Goal: Book appointment/travel/reservation

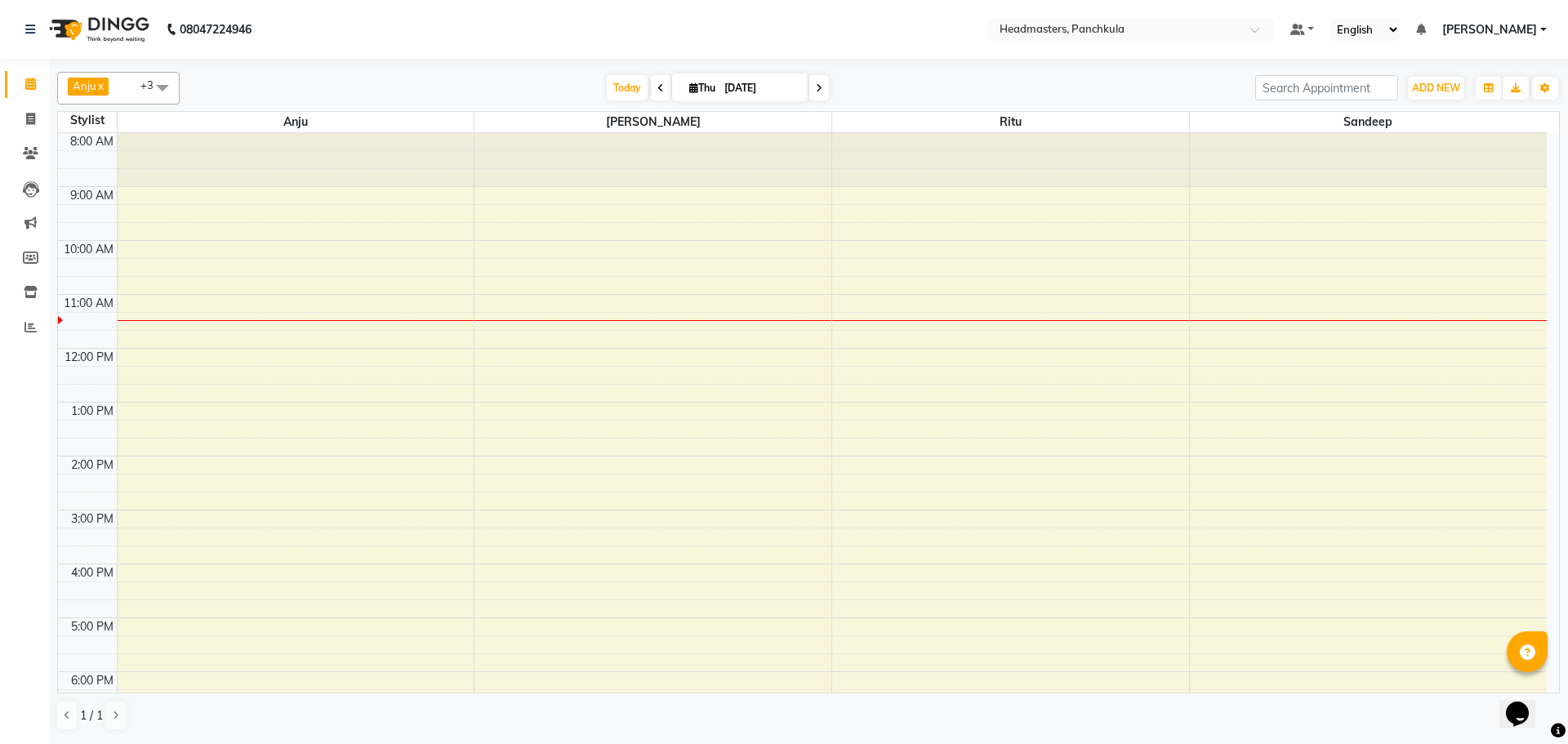
click at [138, 88] on span "[PERSON_NAME] x [PERSON_NAME] x Ritu x +3" at bounding box center [118, 88] width 122 height 32
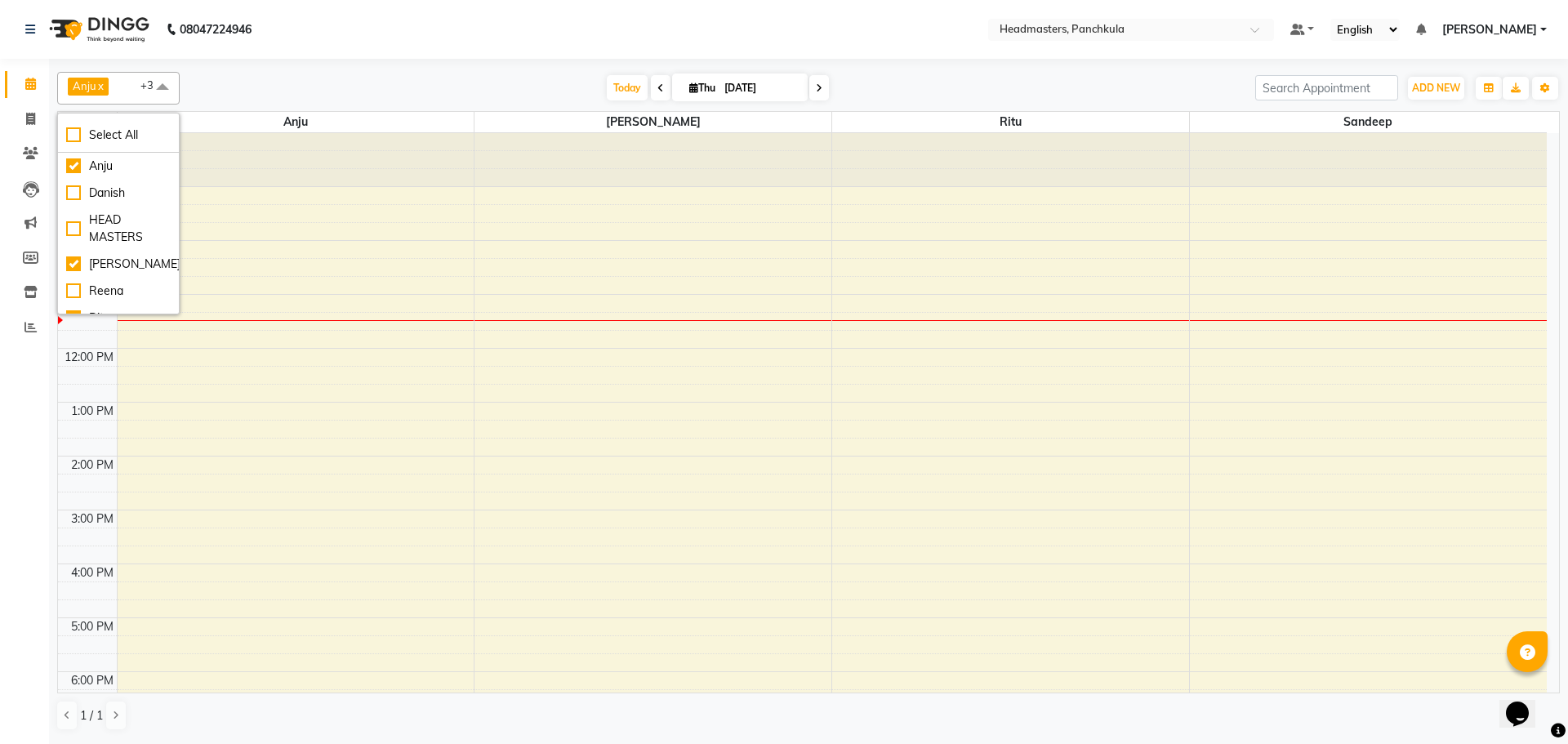
click at [369, 49] on nav "08047224946 Select Location × Headmasters, Panchkula Default Panel My Panel Eng…" at bounding box center [784, 29] width 1568 height 59
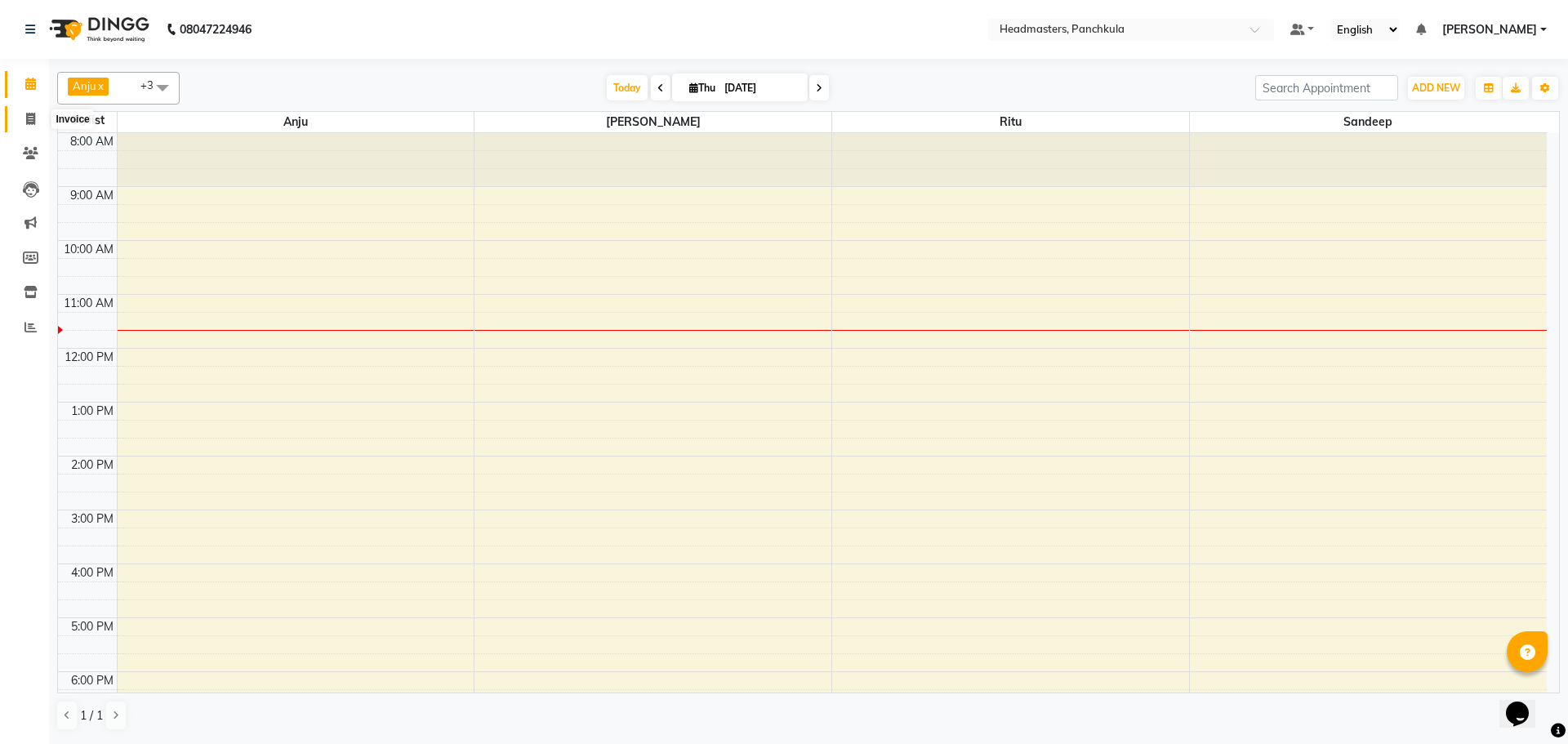
click at [31, 118] on icon at bounding box center [31, 119] width 9 height 12
select select "service"
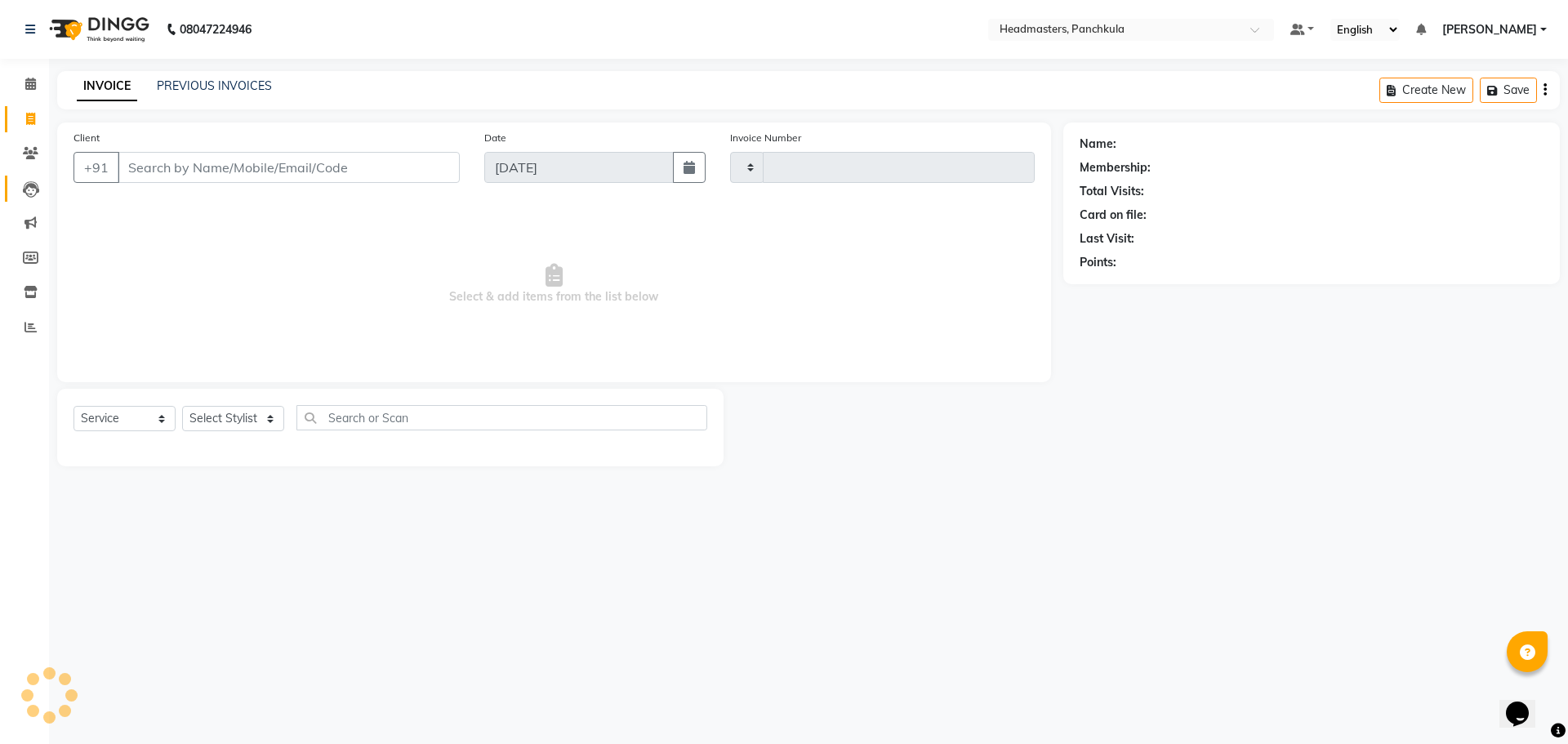
type input "2889"
select select "7376"
click at [28, 79] on icon at bounding box center [31, 83] width 10 height 12
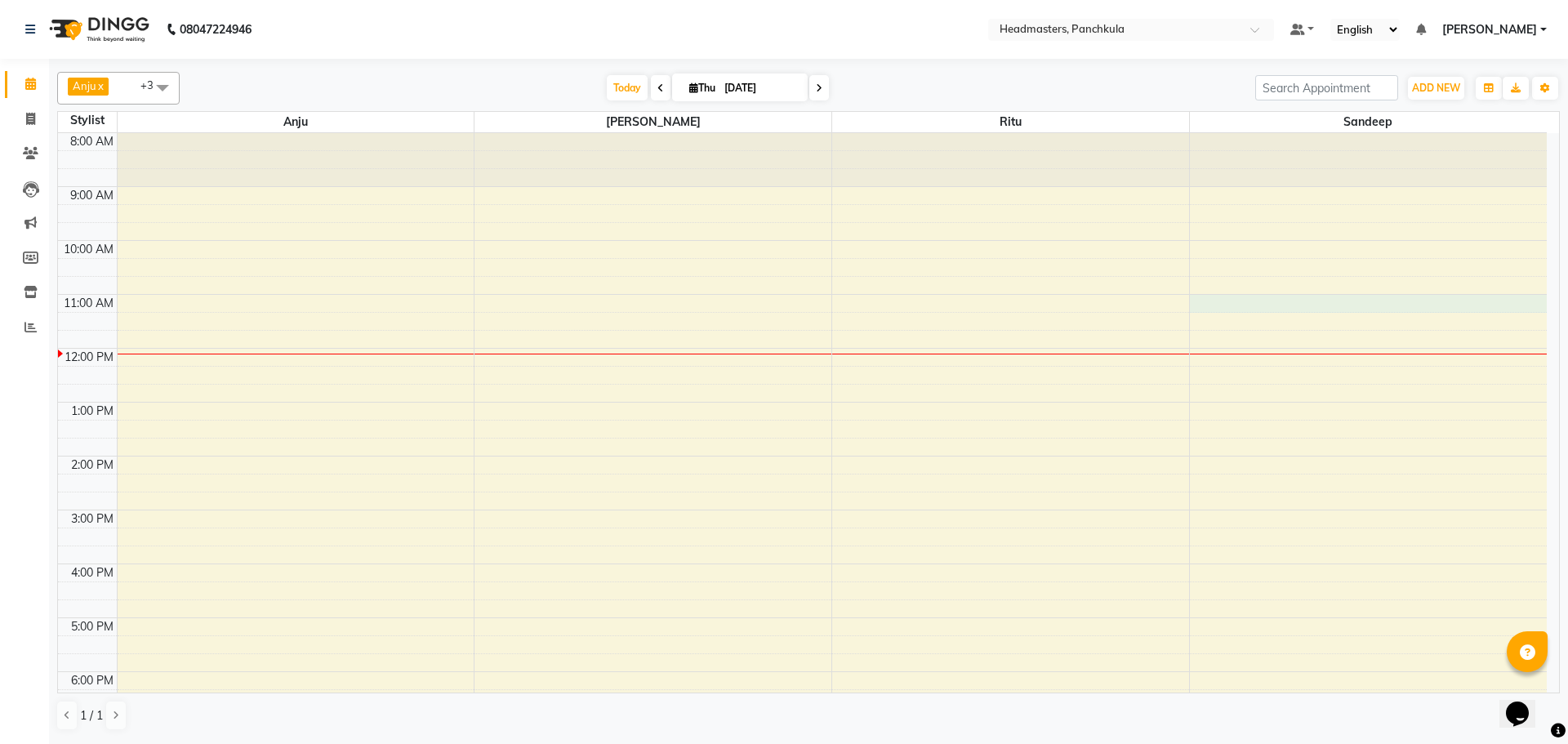
click at [1327, 300] on div "8:00 AM 9:00 AM 10:00 AM 11:00 AM 12:00 PM 1:00 PM 2:00 PM 3:00 PM 4:00 PM 5:00…" at bounding box center [802, 483] width 1489 height 700
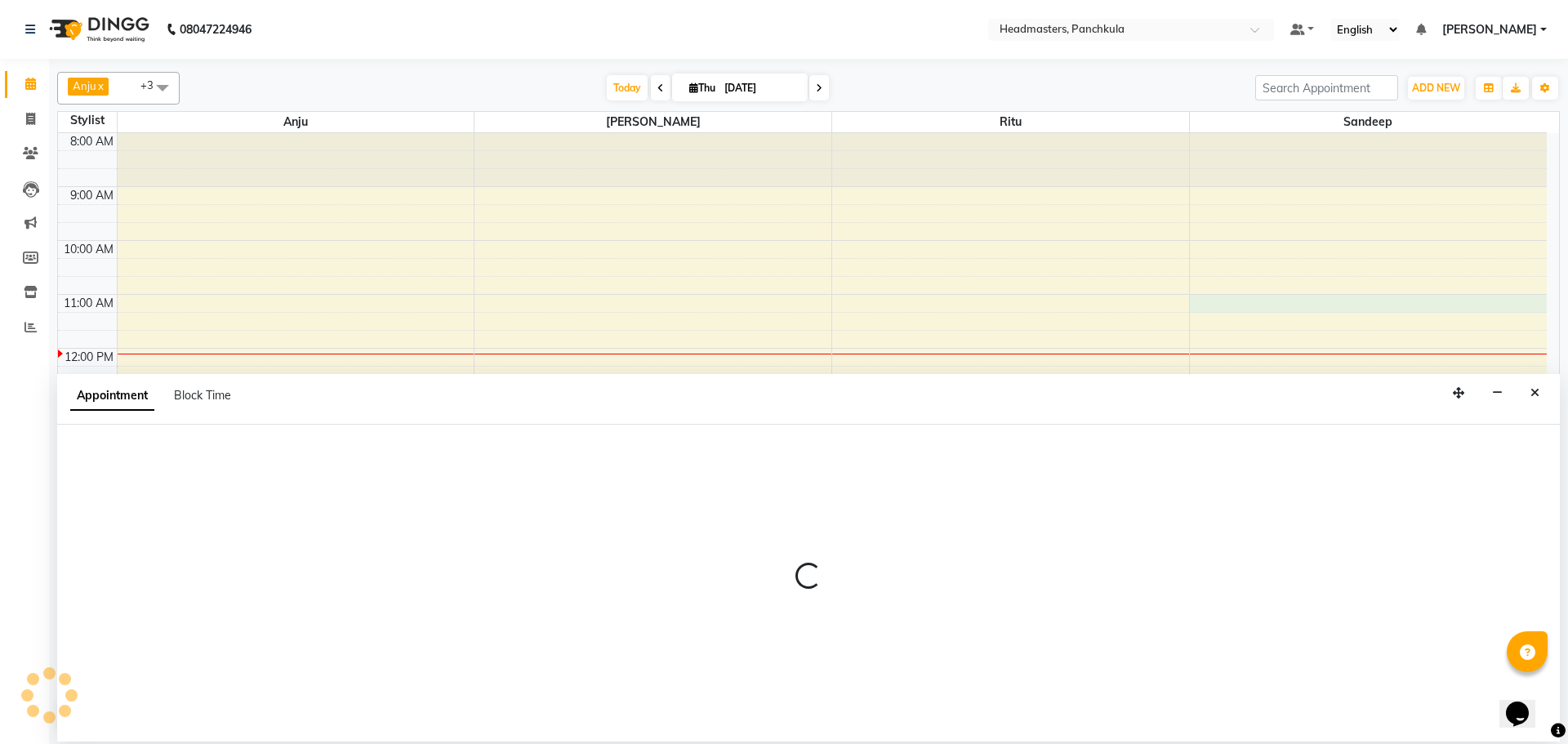
select select "64055"
select select "660"
select select "tentative"
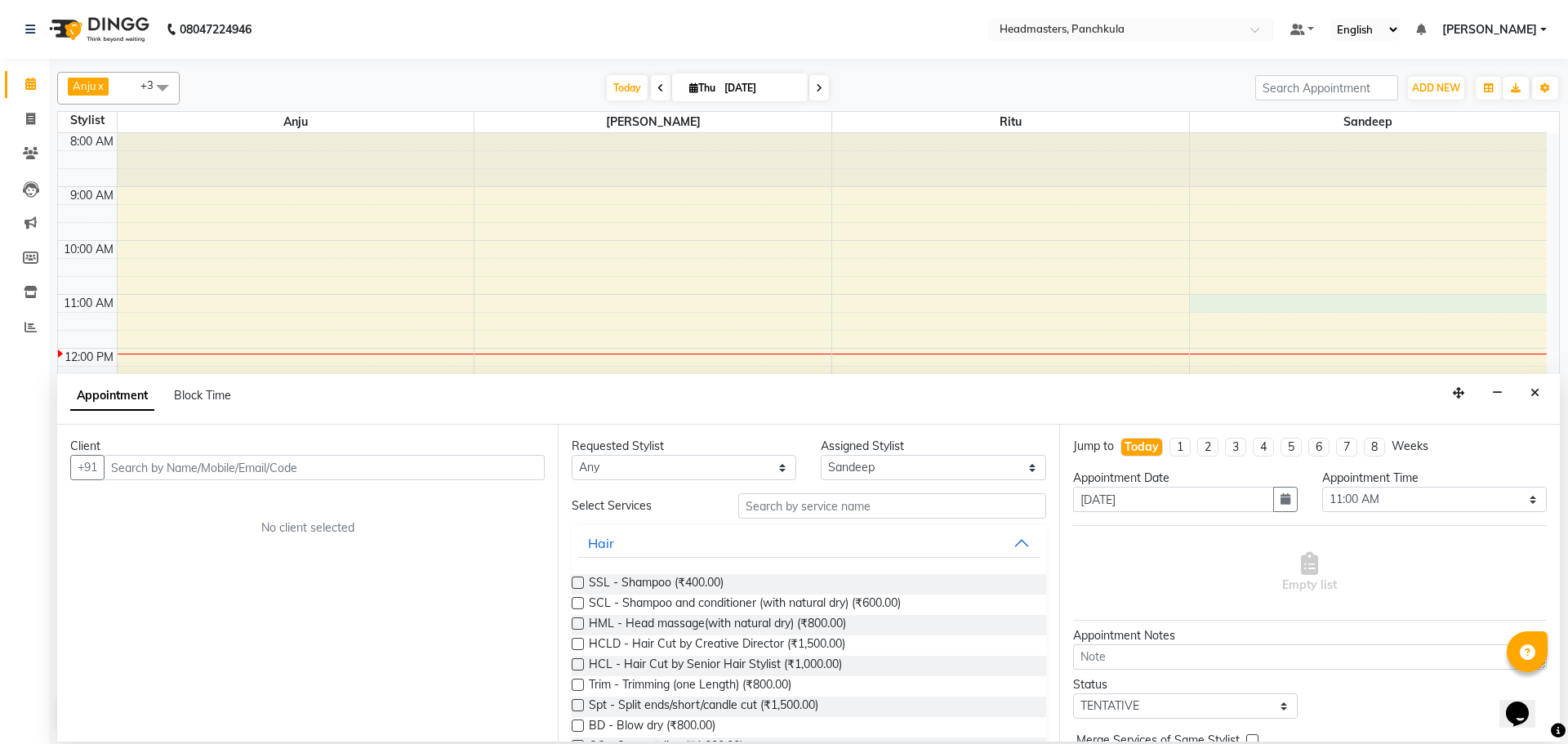
click at [133, 459] on input "text" at bounding box center [324, 468] width 441 height 26
type input "9179940824"
click at [507, 464] on span "Add Client" at bounding box center [511, 467] width 54 height 14
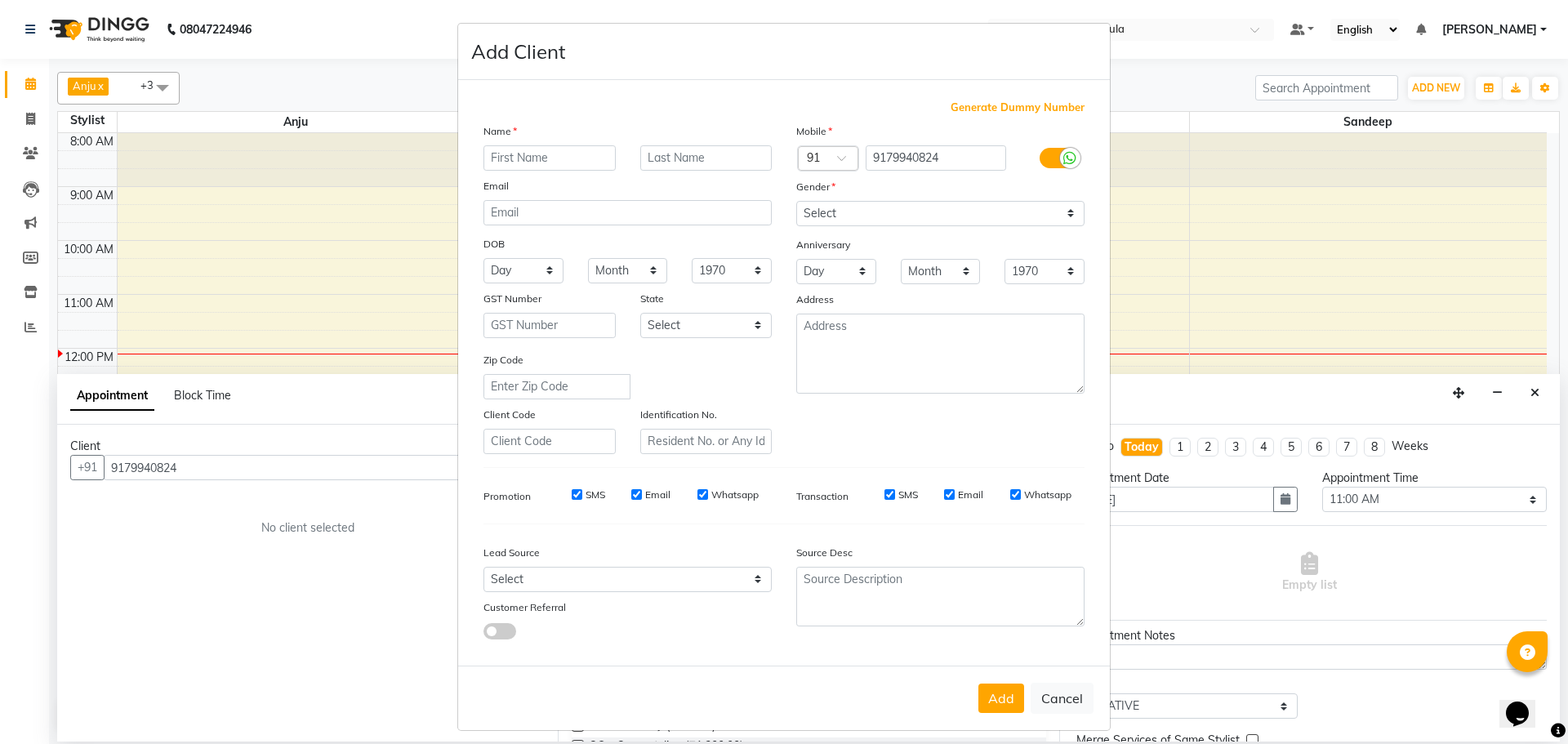
click at [523, 156] on input "text" at bounding box center [550, 158] width 133 height 26
type input "SOPNIL"
click at [836, 219] on select "Select [DEMOGRAPHIC_DATA] [DEMOGRAPHIC_DATA] Other Prefer Not To Say" at bounding box center [940, 213] width 288 height 26
select select "[DEMOGRAPHIC_DATA]"
click at [796, 201] on select "Select [DEMOGRAPHIC_DATA] [DEMOGRAPHIC_DATA] Other Prefer Not To Say" at bounding box center [940, 213] width 288 height 26
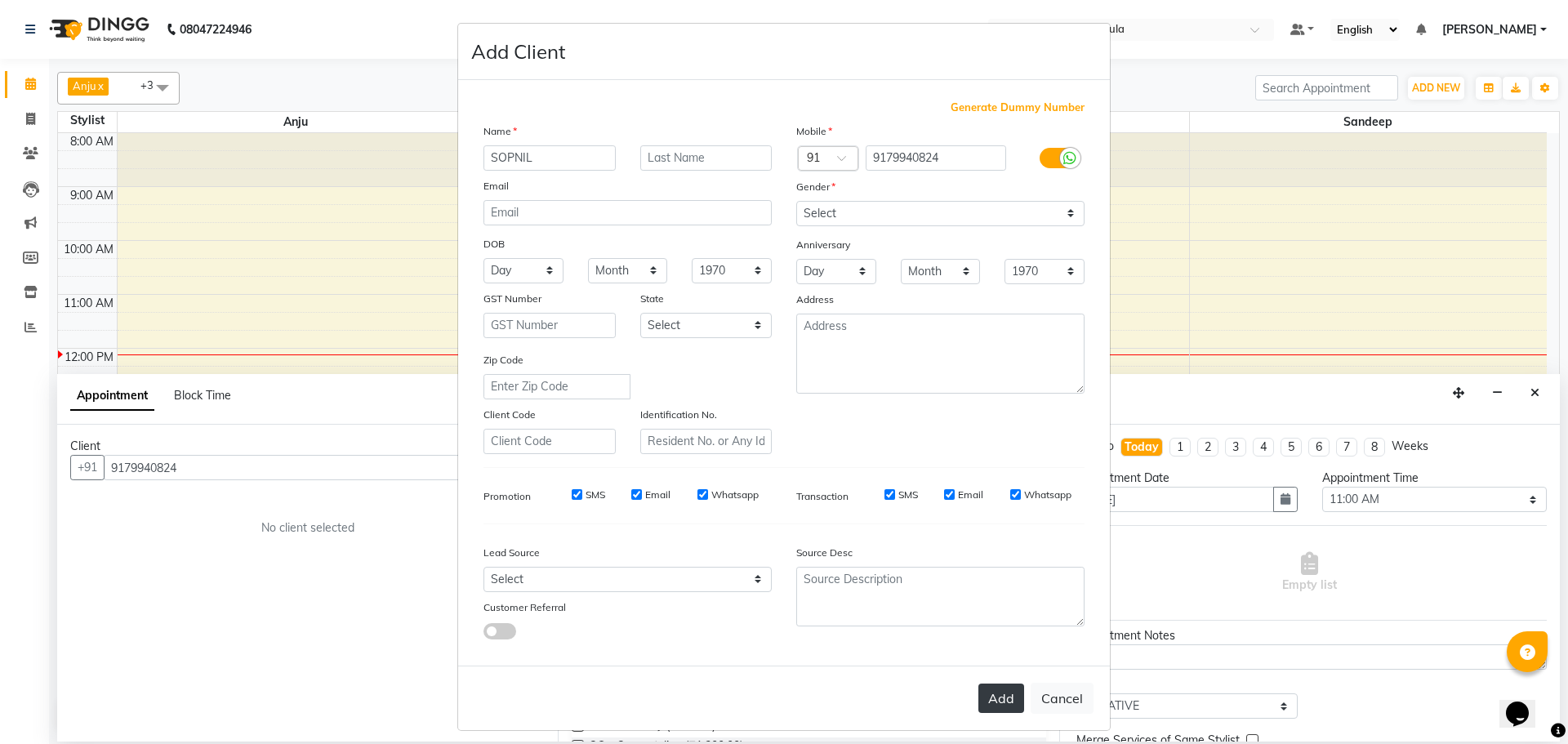
click at [998, 699] on button "Add" at bounding box center [1001, 698] width 46 height 30
select select
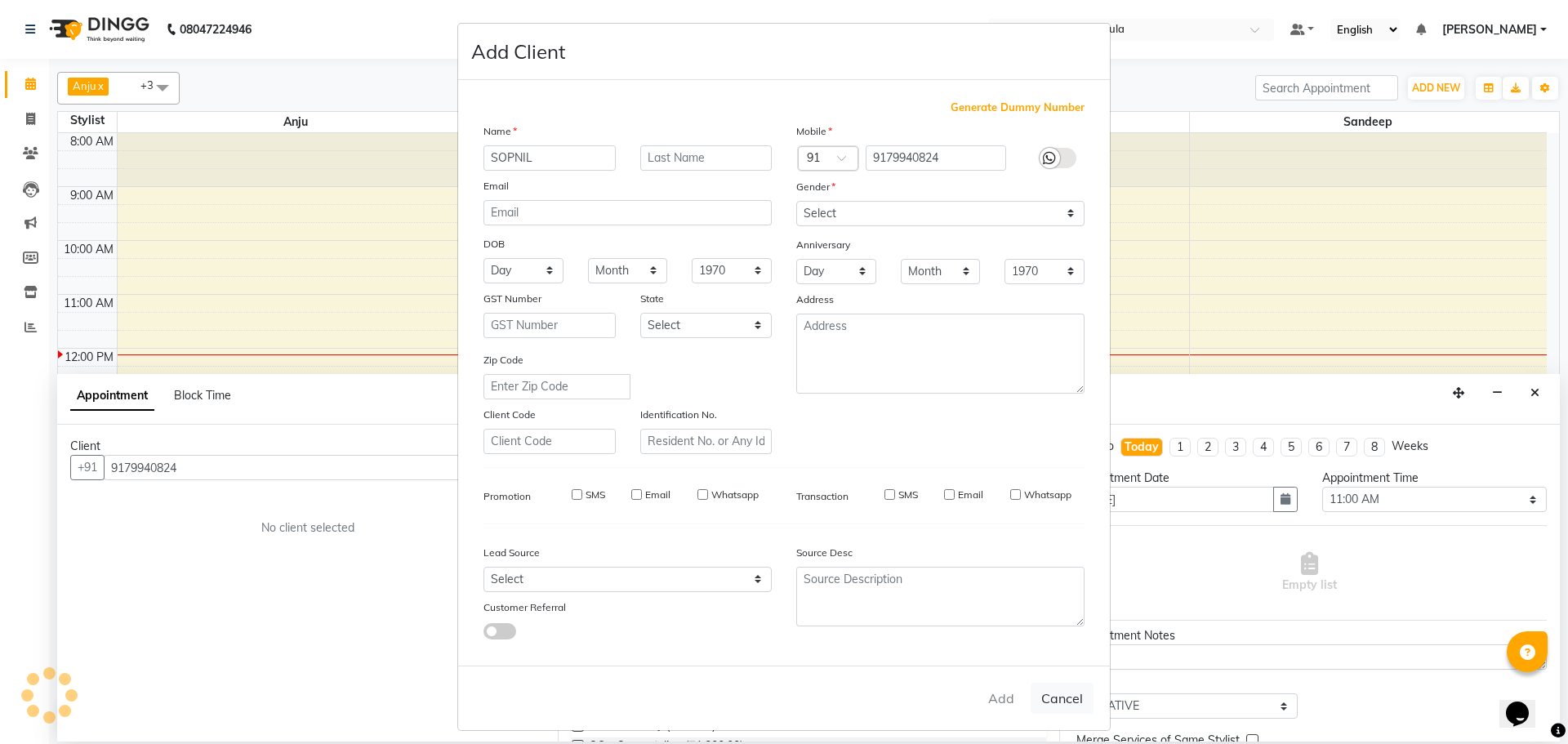
select select
checkbox input "false"
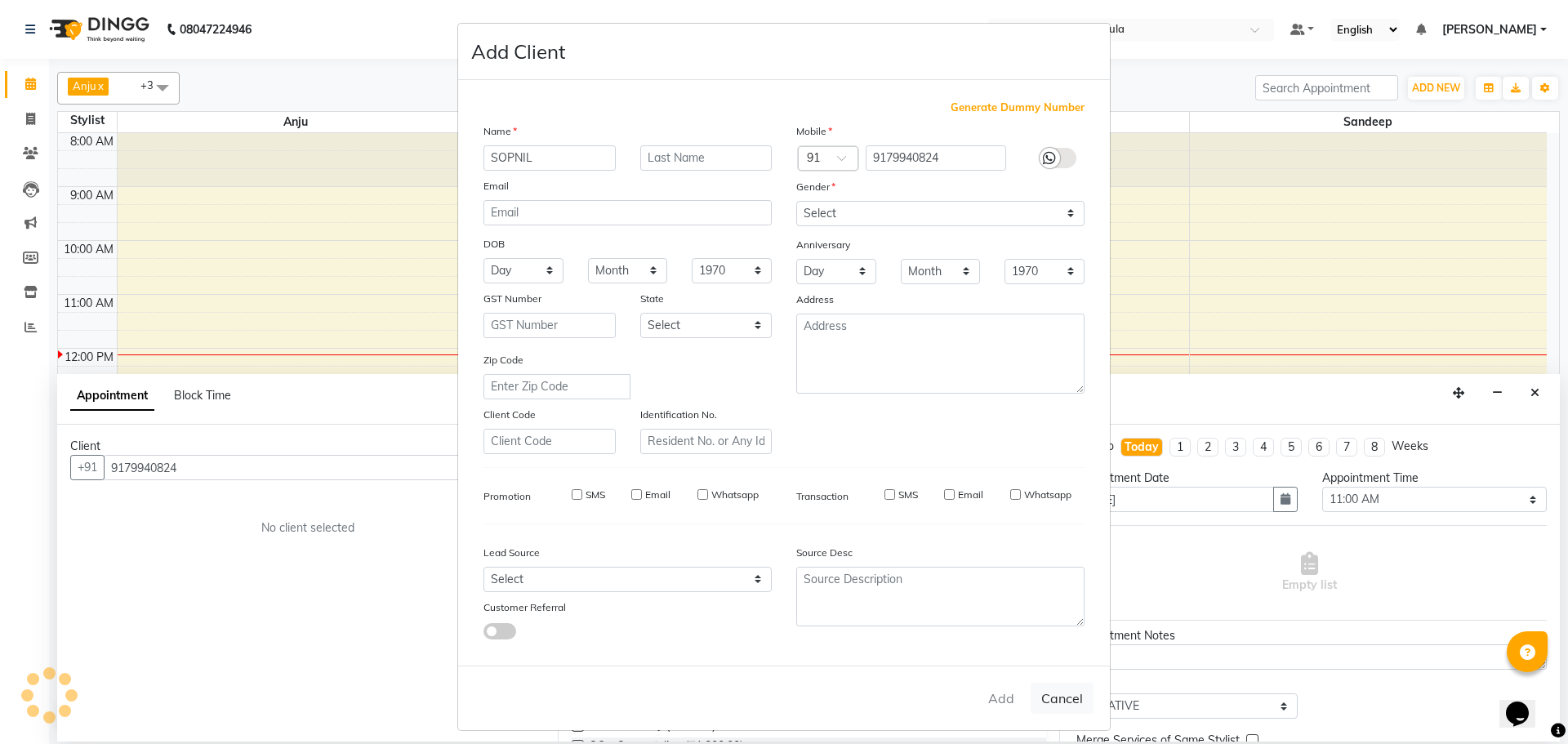
checkbox input "false"
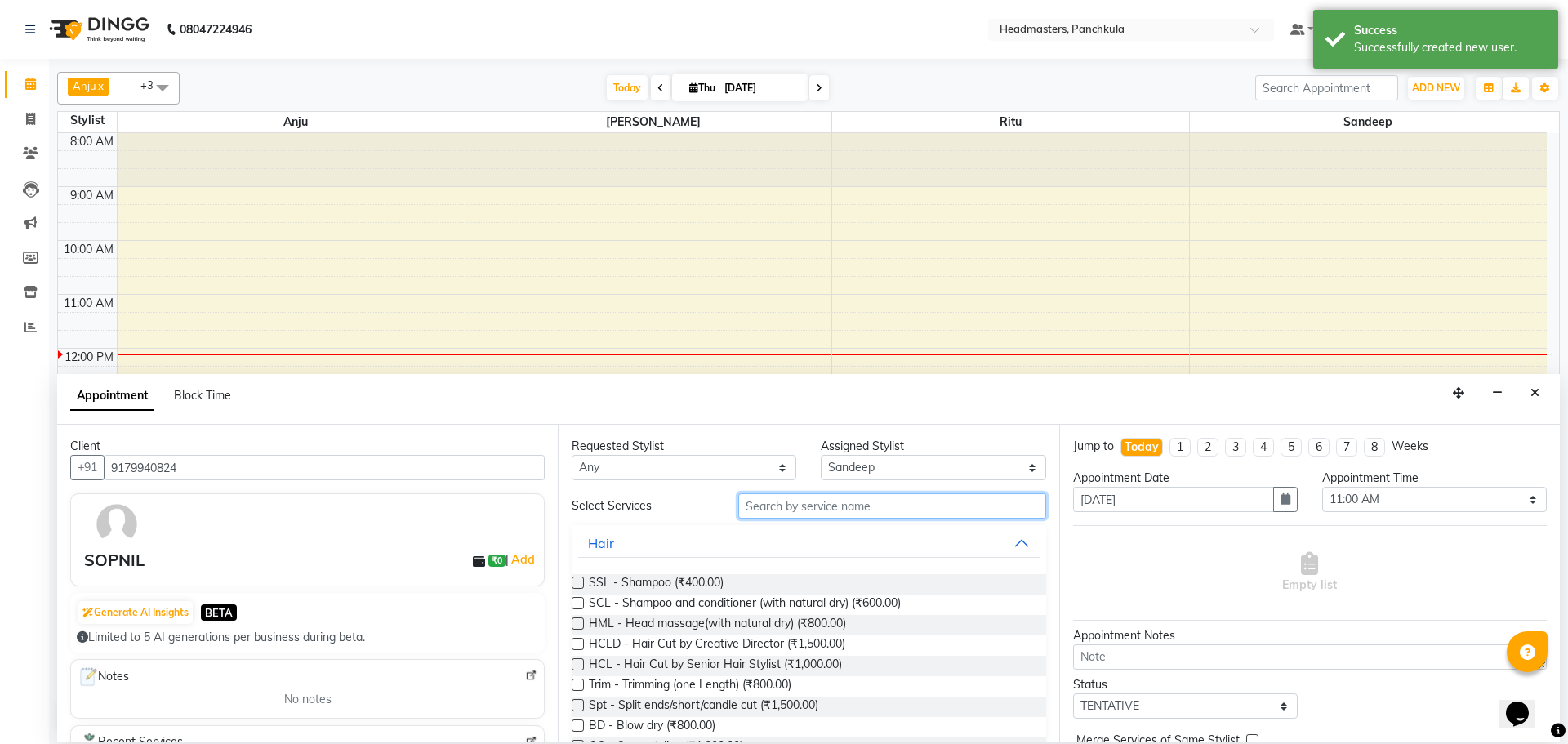
click at [802, 508] on input "text" at bounding box center [892, 506] width 308 height 26
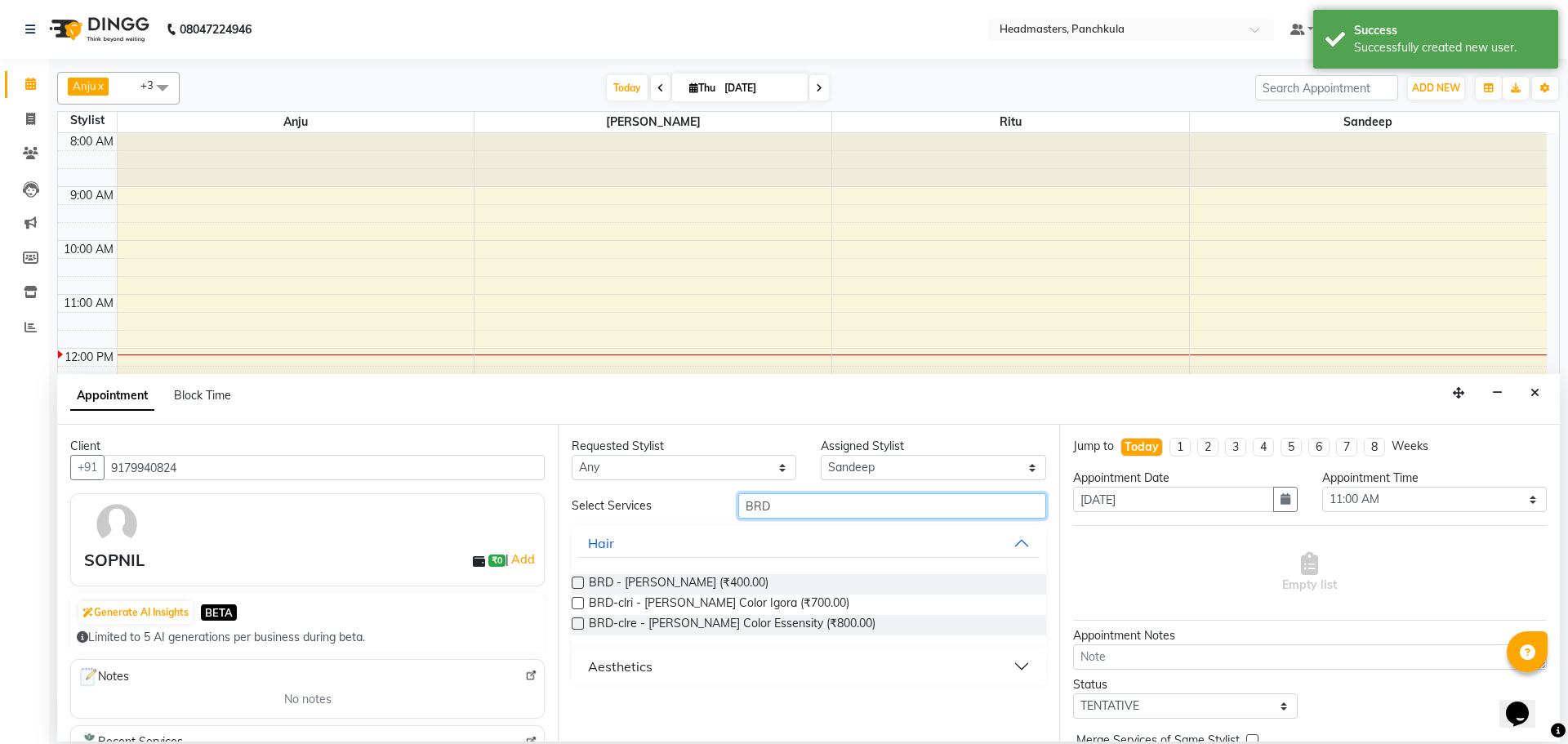
type input "BRD"
click at [581, 578] on label at bounding box center [578, 582] width 12 height 12
click at [581, 579] on input "checkbox" at bounding box center [577, 584] width 10 height 10
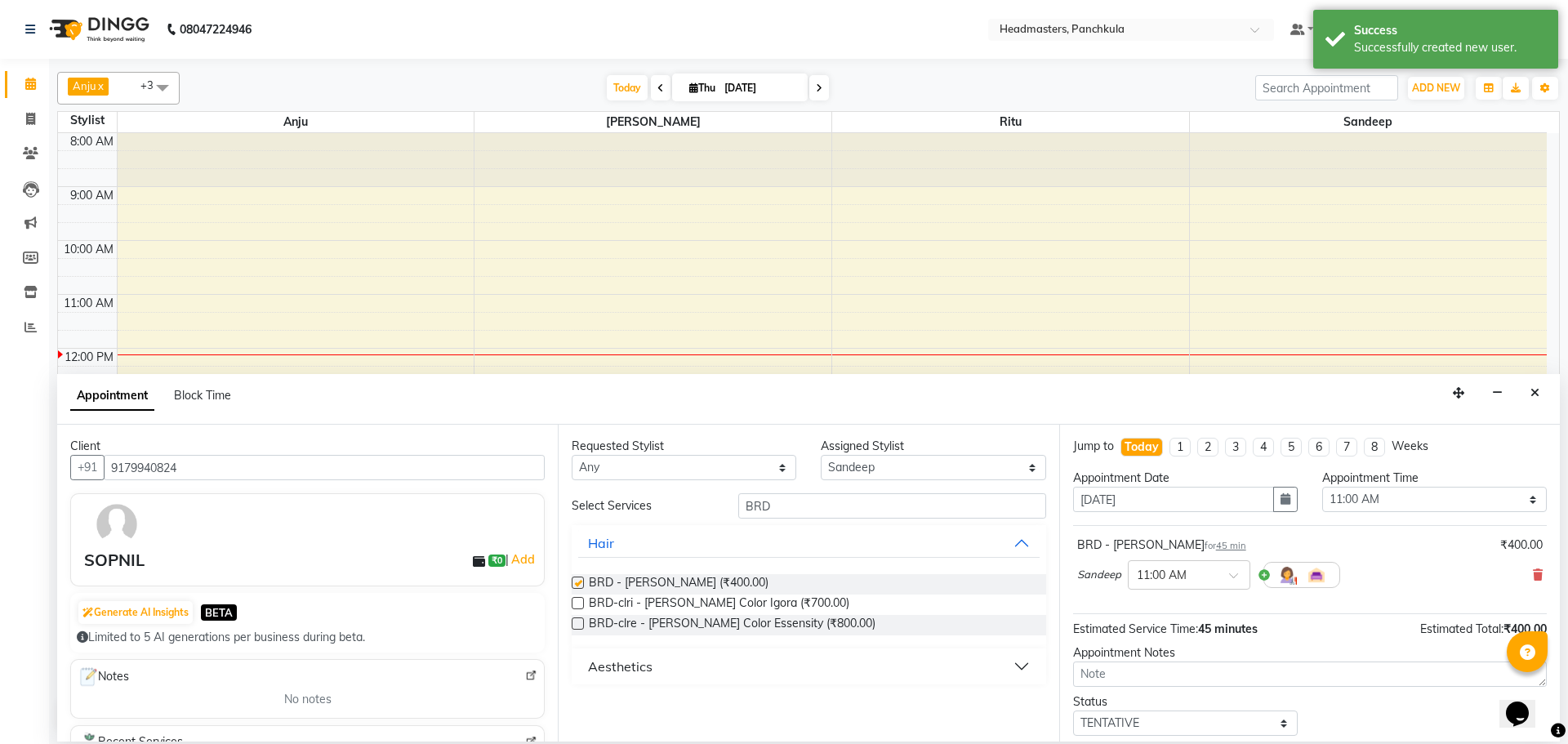
checkbox input "false"
click at [1386, 497] on select "Select 09:00 AM 09:15 AM 09:30 AM 09:45 AM 10:00 AM 10:15 AM 10:30 AM 10:45 AM …" at bounding box center [1435, 500] width 224 height 26
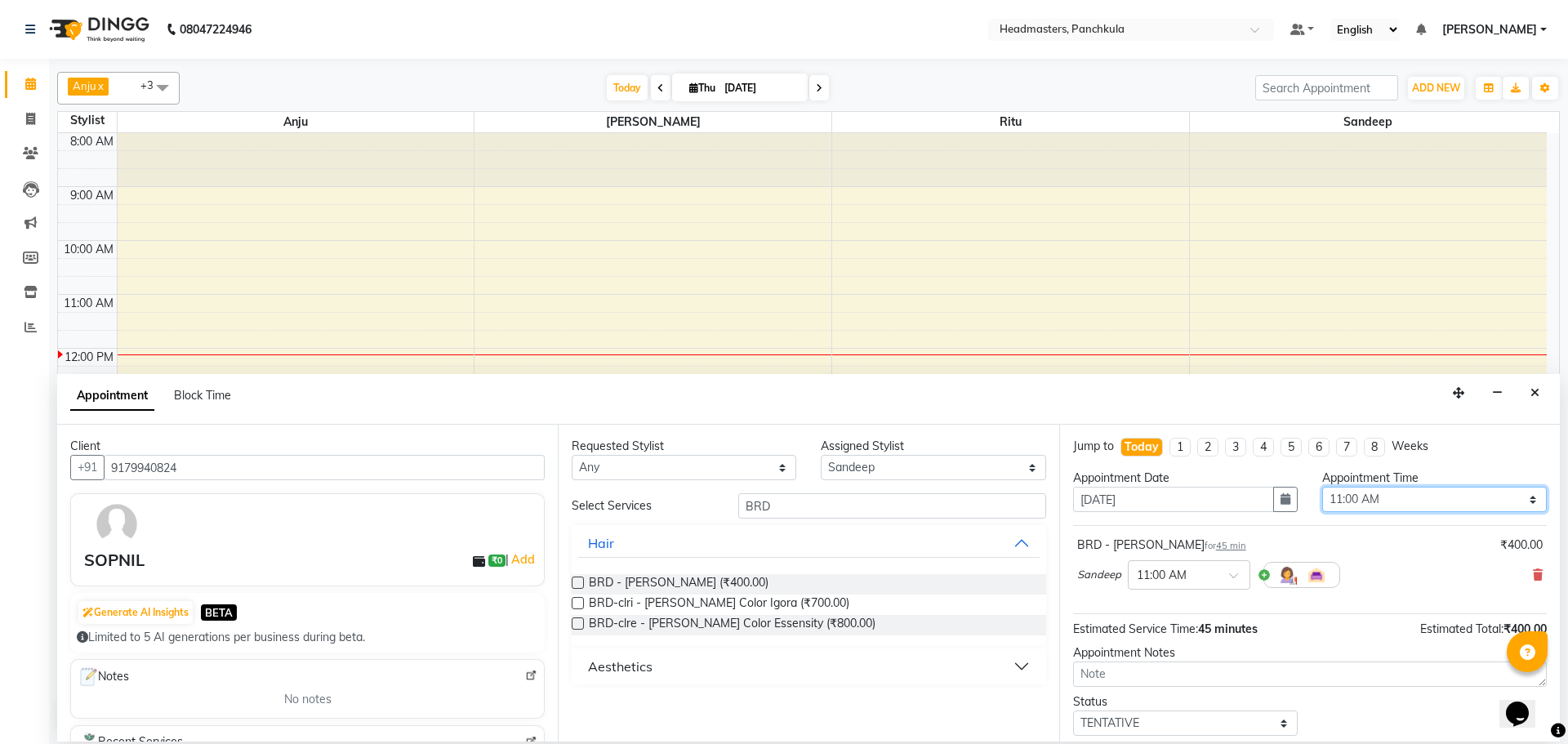
select select "720"
click at [1322, 487] on select "Select 09:00 AM 09:15 AM 09:30 AM 09:45 AM 10:00 AM 10:15 AM 10:30 AM 10:45 AM …" at bounding box center [1435, 500] width 224 height 26
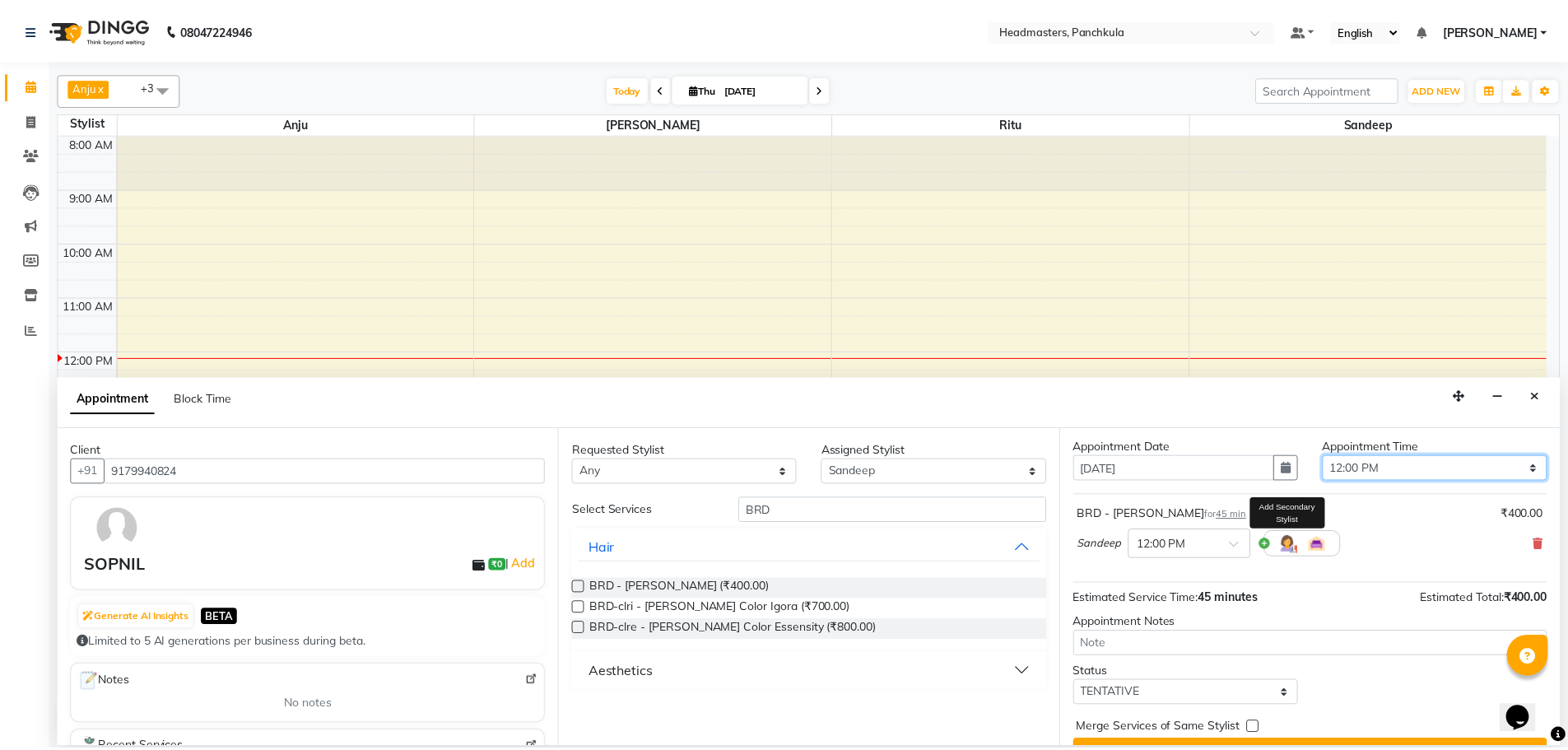
scroll to position [71, 0]
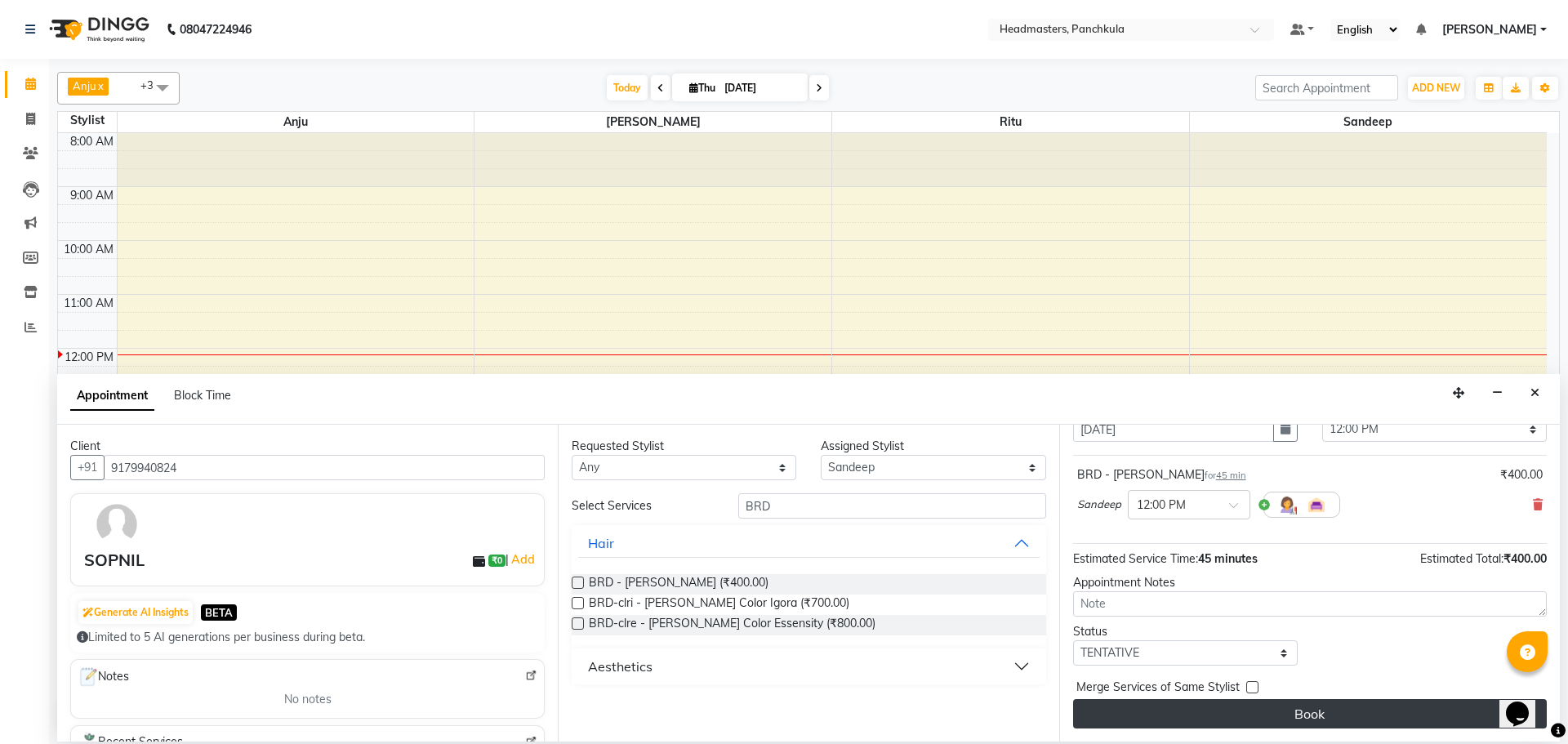
click at [1282, 711] on button "Book" at bounding box center [1310, 713] width 473 height 30
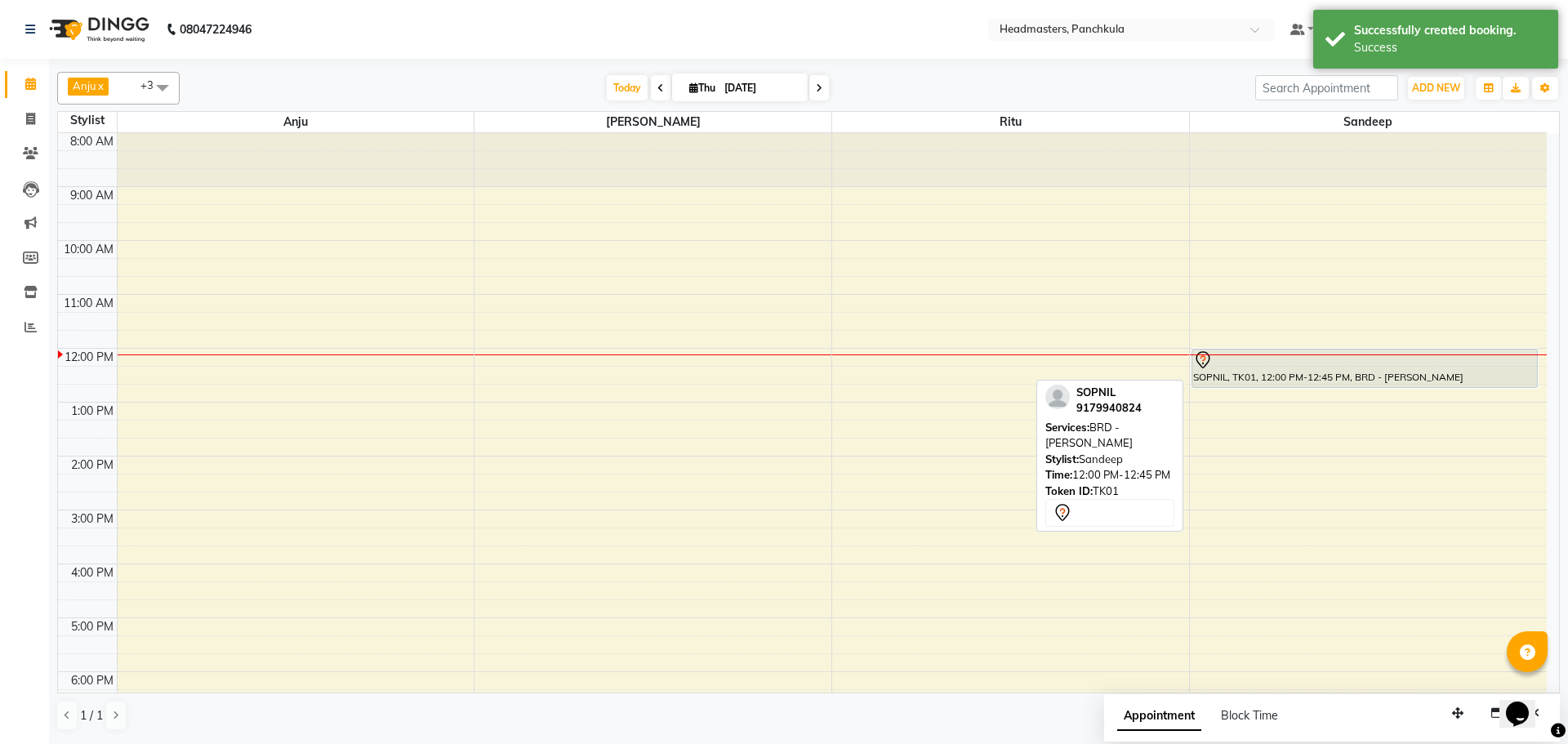
click at [1245, 361] on div at bounding box center [1365, 360] width 343 height 20
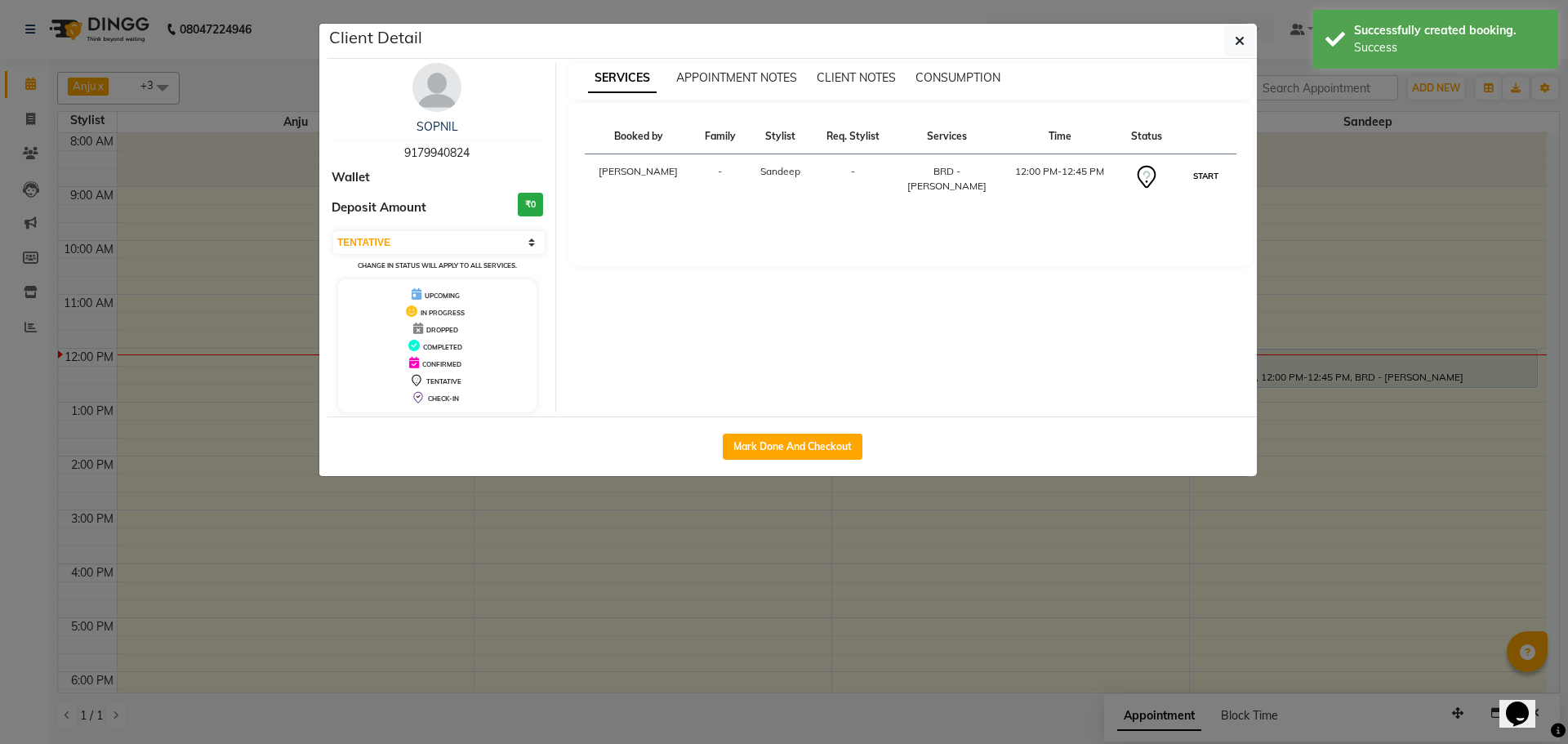
click at [1207, 177] on button "START" at bounding box center [1205, 176] width 33 height 20
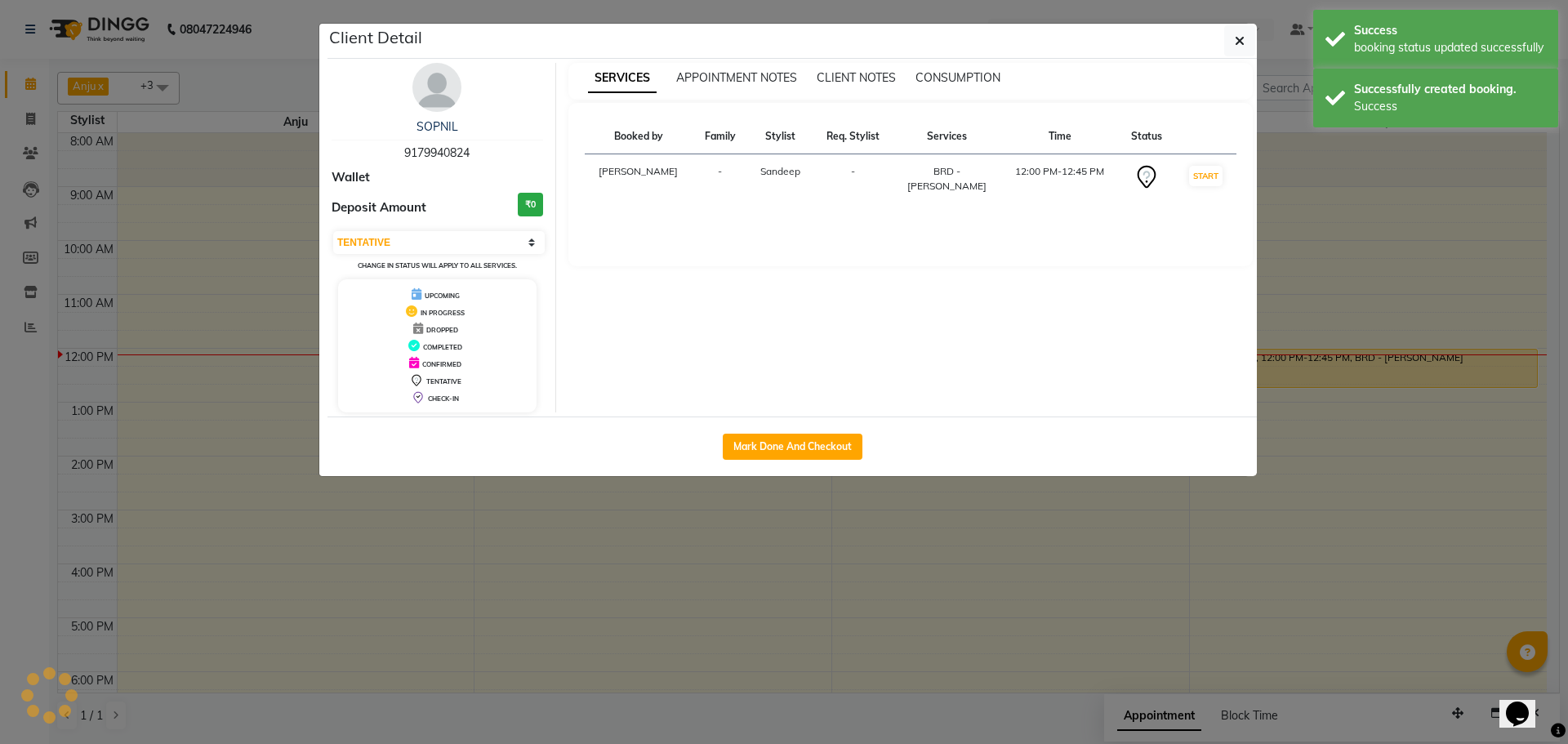
select select "1"
click at [1240, 55] on button "button" at bounding box center [1239, 41] width 31 height 31
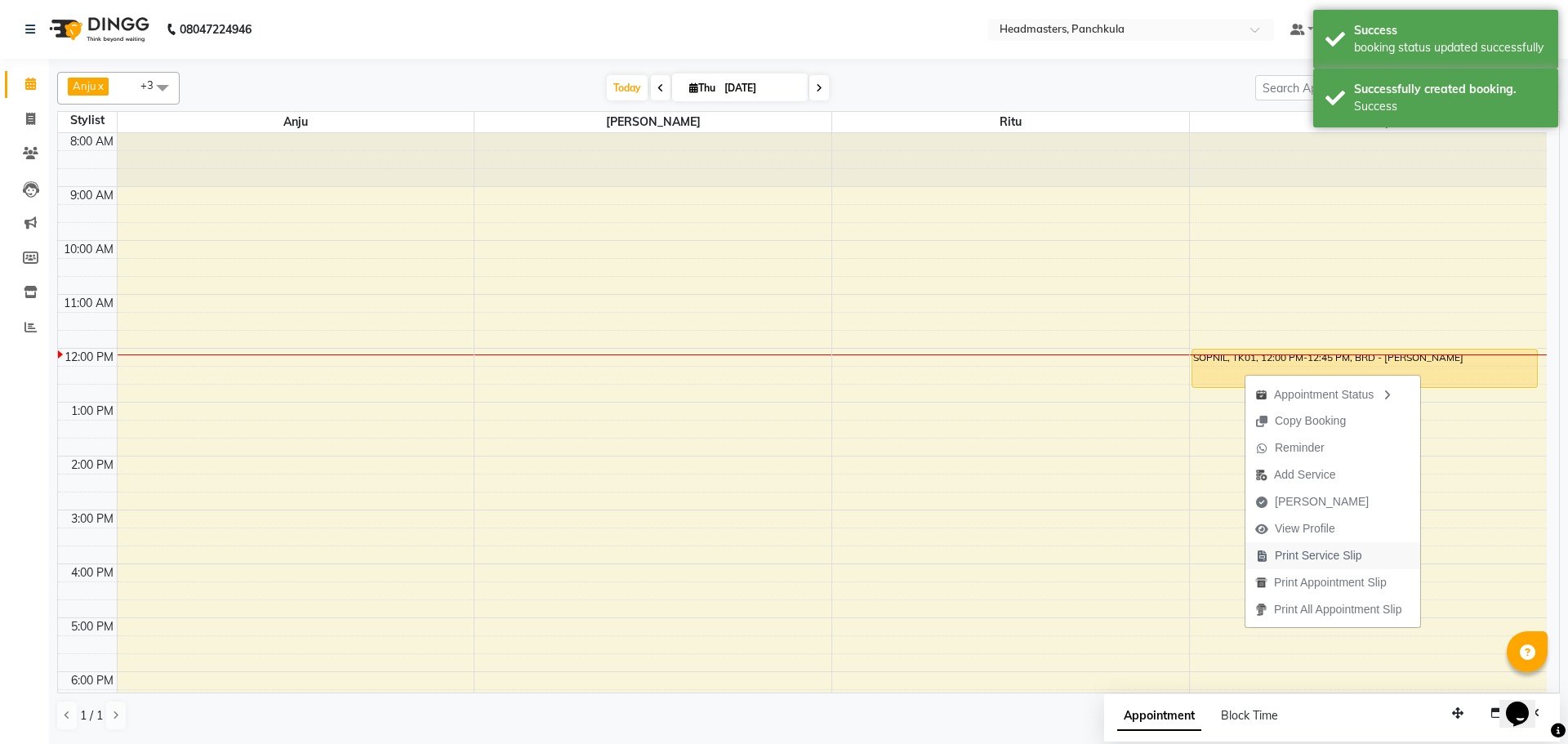
click at [1300, 558] on span "Print Service Slip" at bounding box center [1318, 556] width 88 height 17
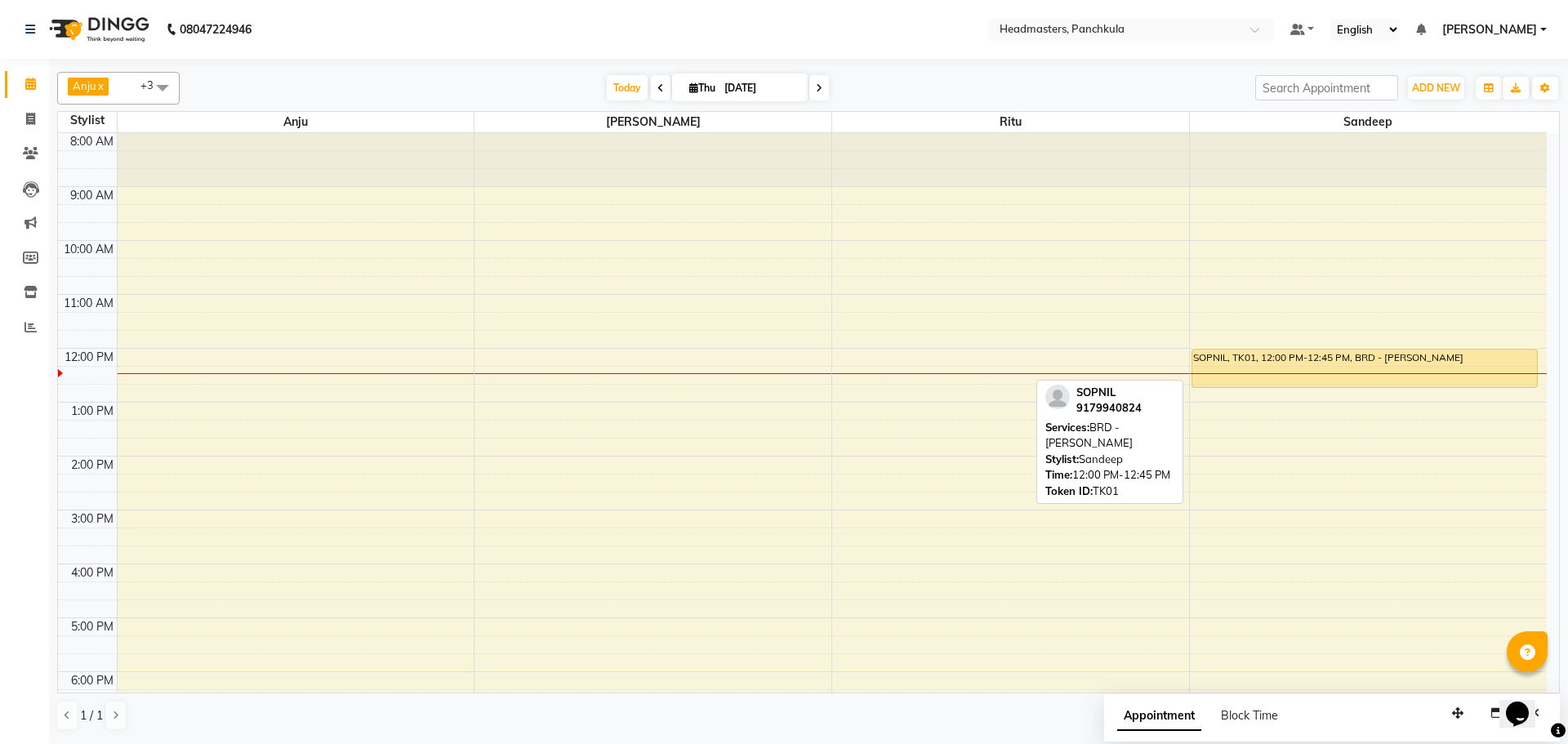
click at [1236, 366] on div "SOPNIL, TK01, 12:00 PM-12:45 PM, BRD - [PERSON_NAME]" at bounding box center [1364, 368] width 344 height 37
select select "1"
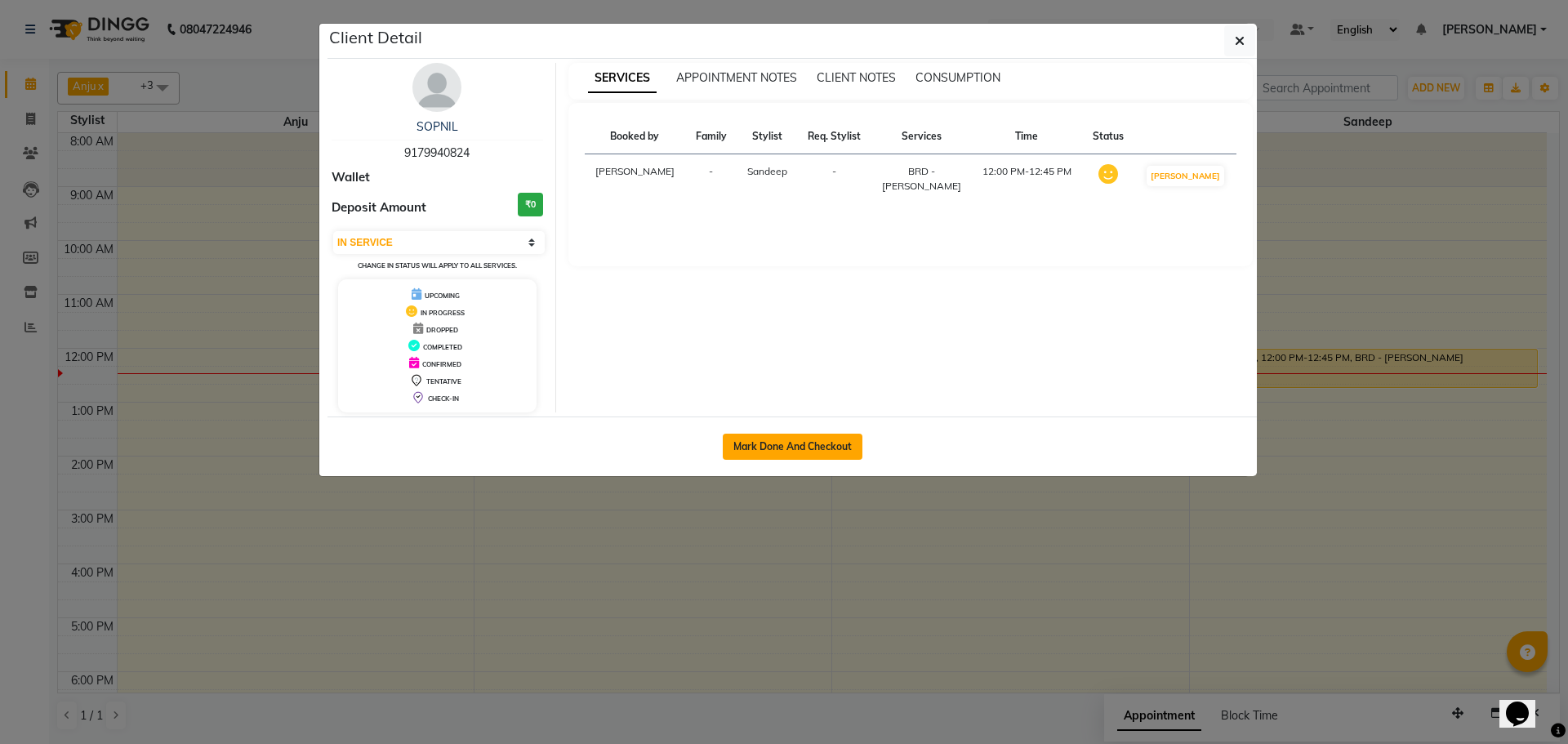
click at [795, 447] on button "Mark Done And Checkout" at bounding box center [792, 446] width 139 height 26
select select "service"
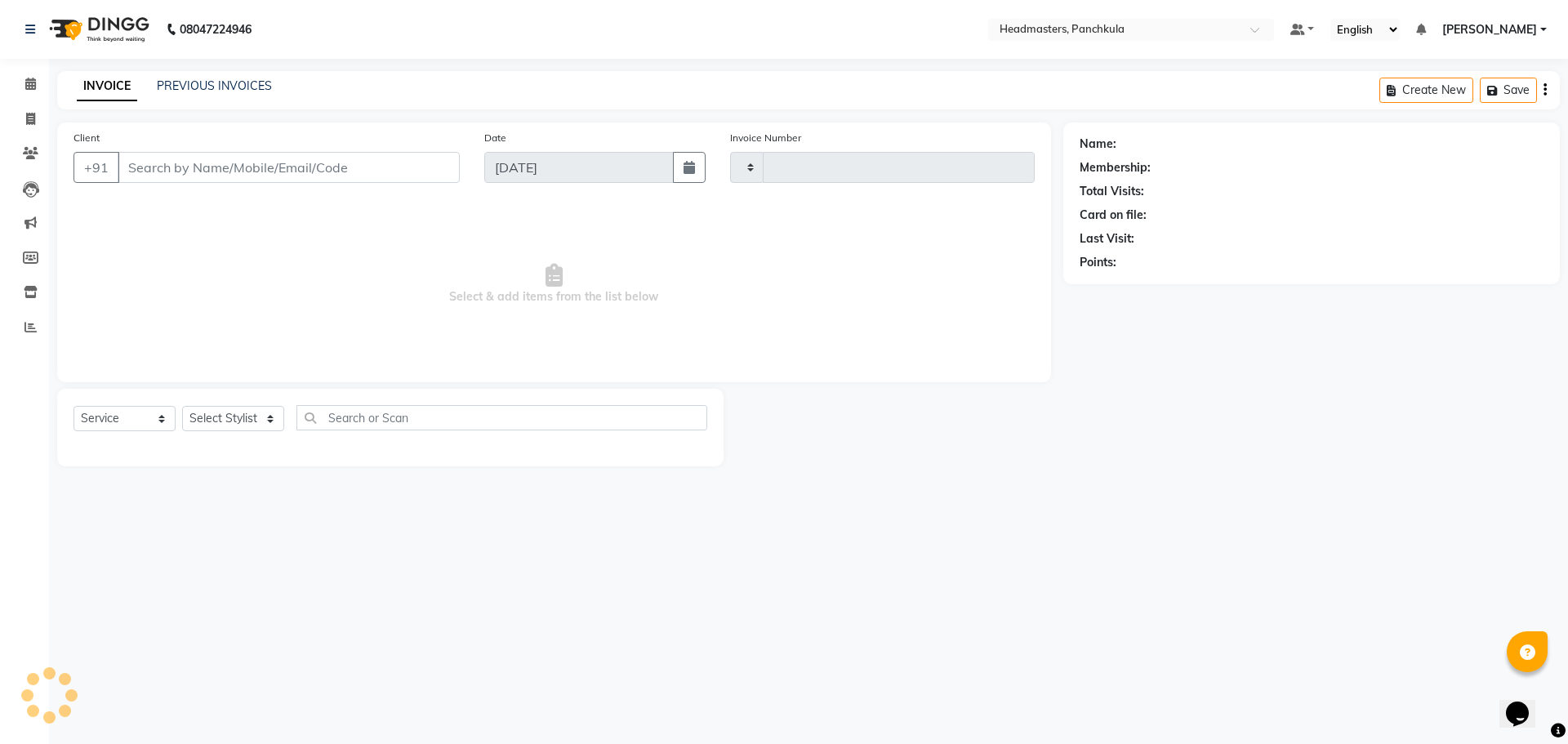
type input "2889"
select select "7376"
type input "9179940824"
select select "64055"
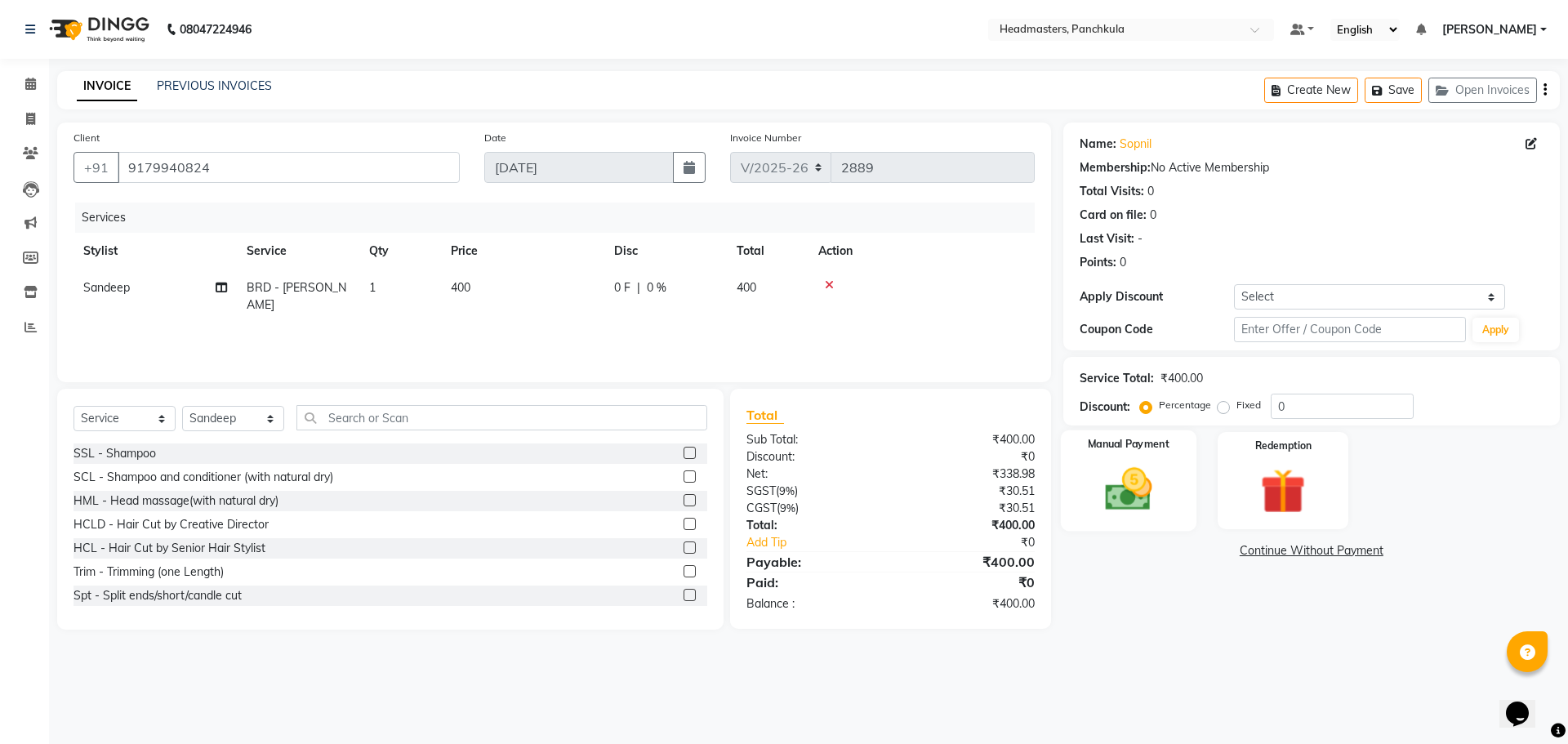
click at [1123, 491] on img at bounding box center [1128, 489] width 76 height 54
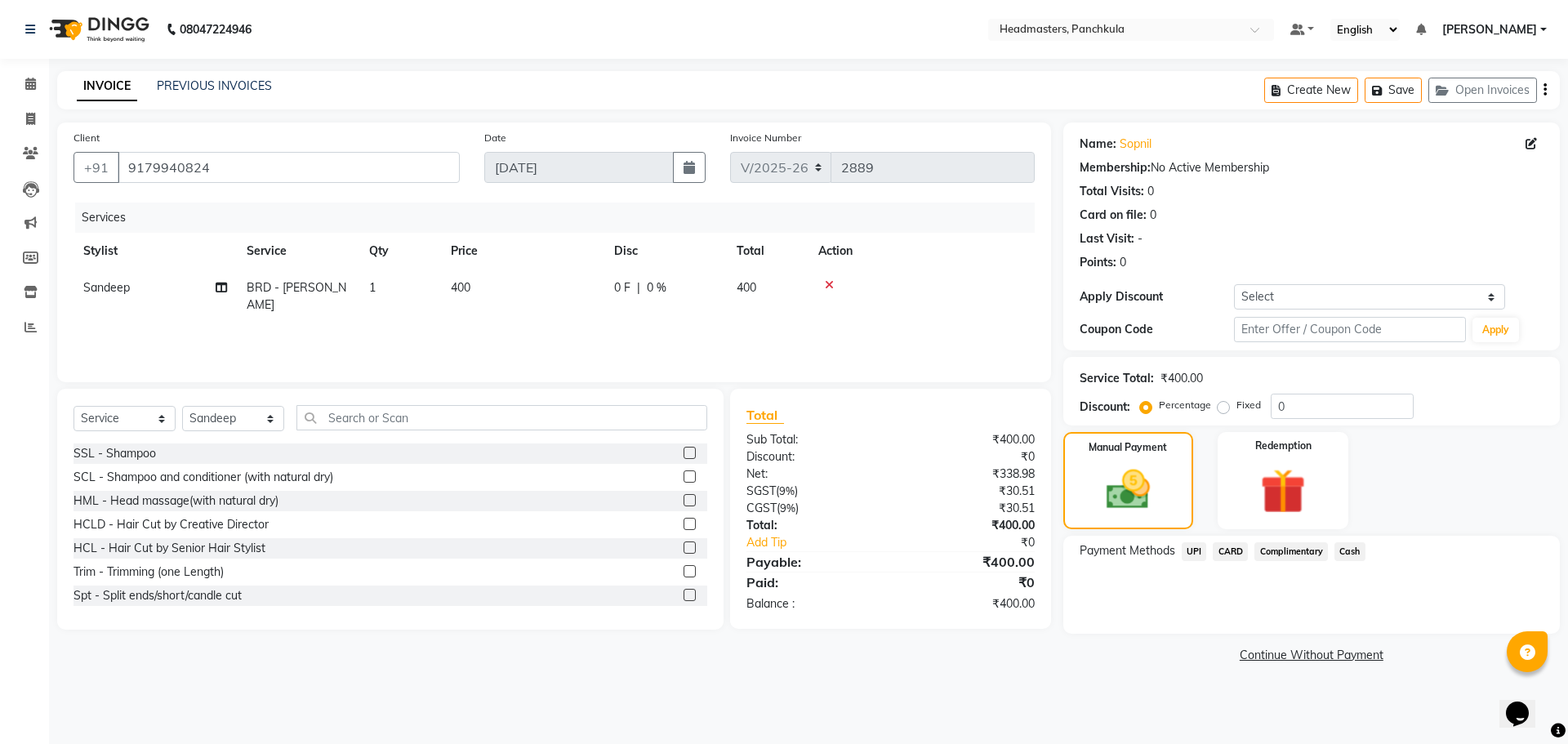
click at [1347, 557] on span "Cash" at bounding box center [1350, 552] width 31 height 19
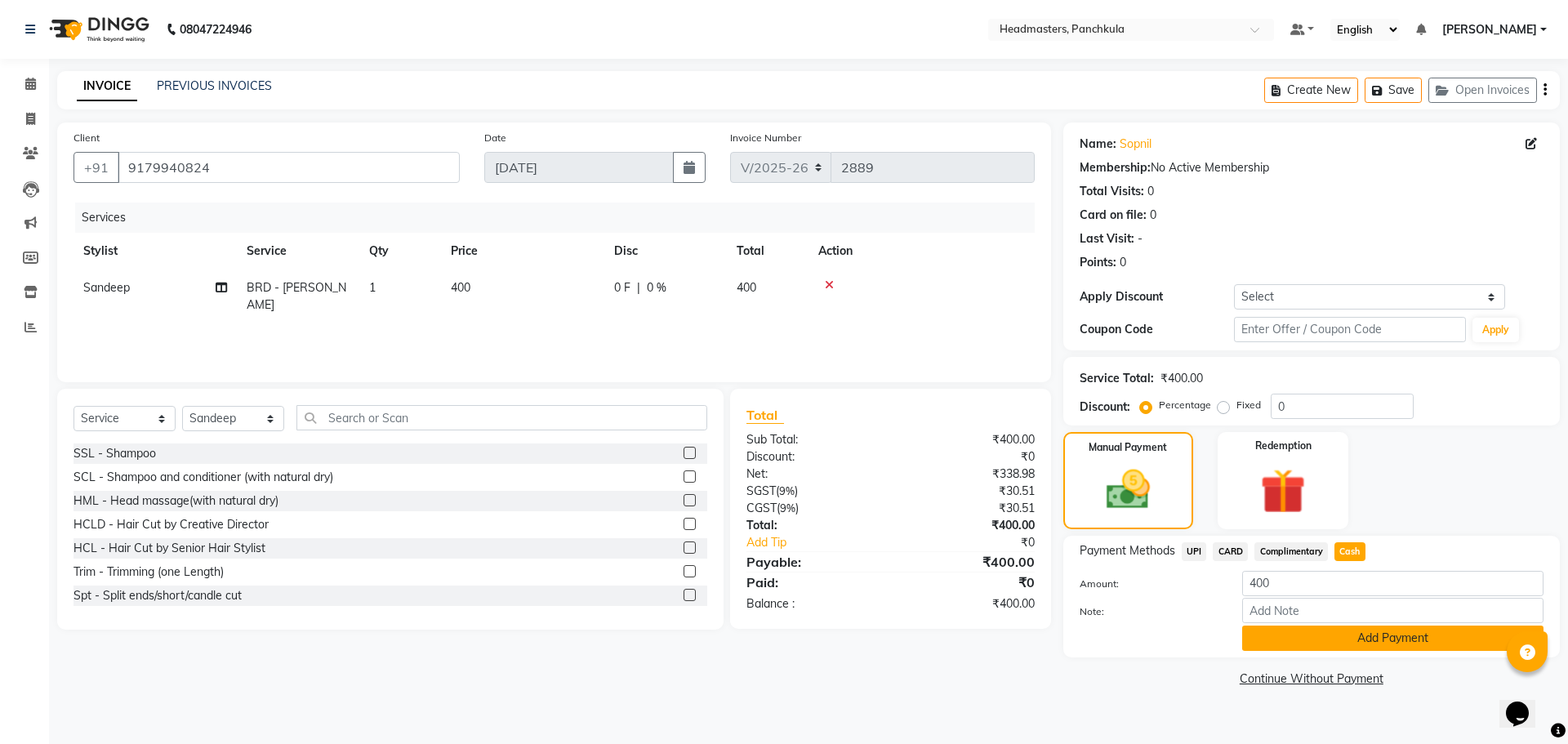
click at [1353, 630] on button "Add Payment" at bounding box center [1392, 639] width 302 height 26
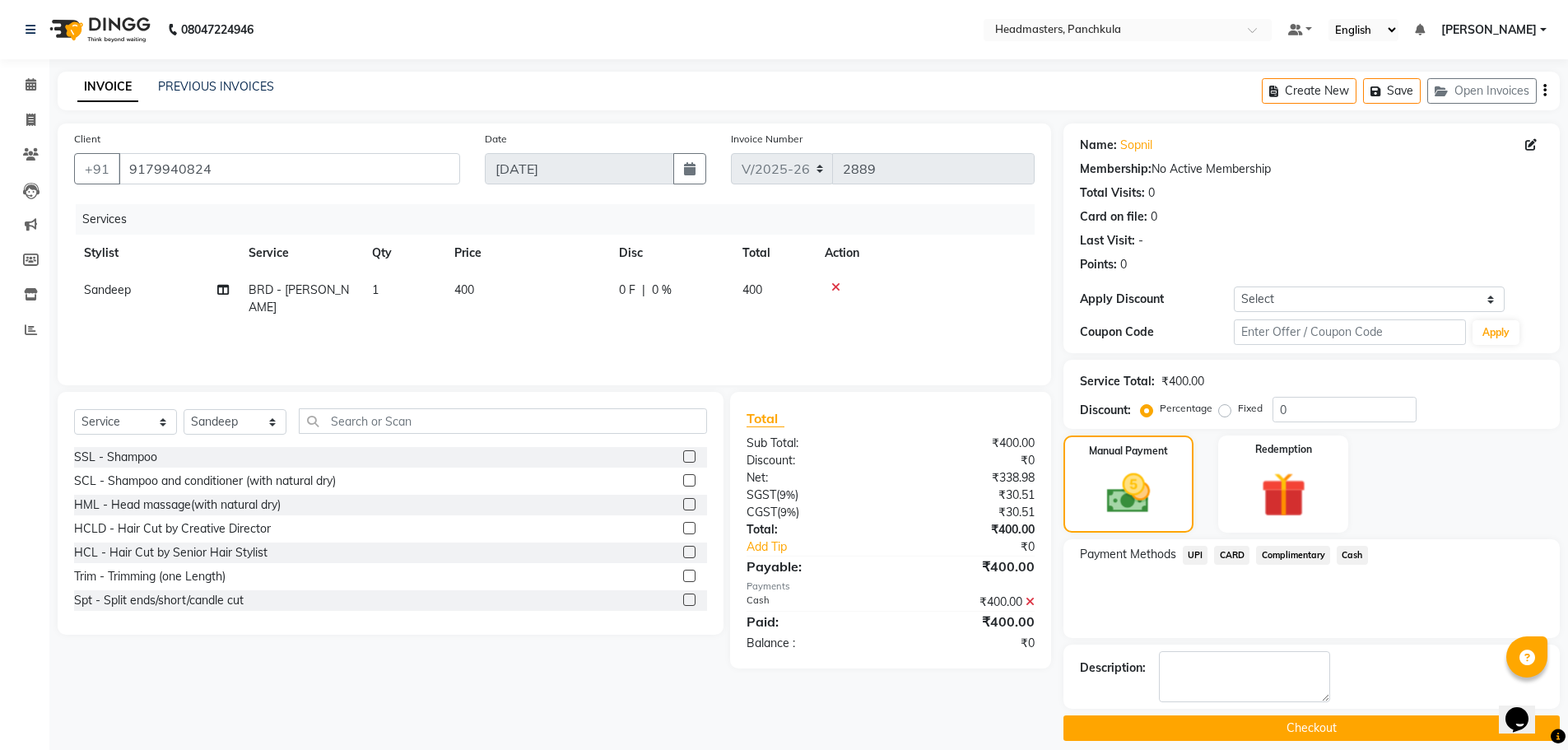
click at [1267, 734] on button "Checkout" at bounding box center [1311, 729] width 496 height 26
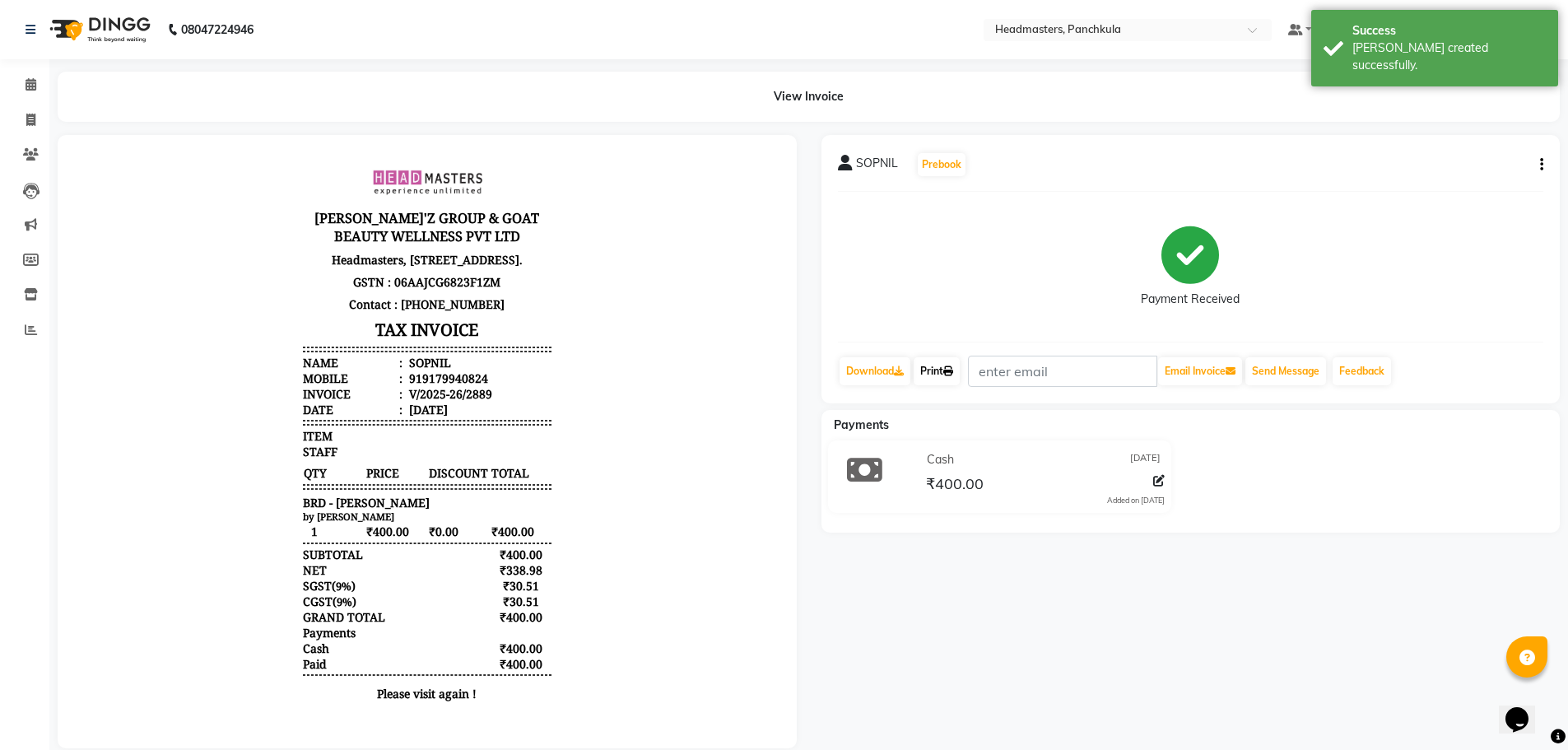
click at [933, 363] on link "Print" at bounding box center [937, 371] width 46 height 28
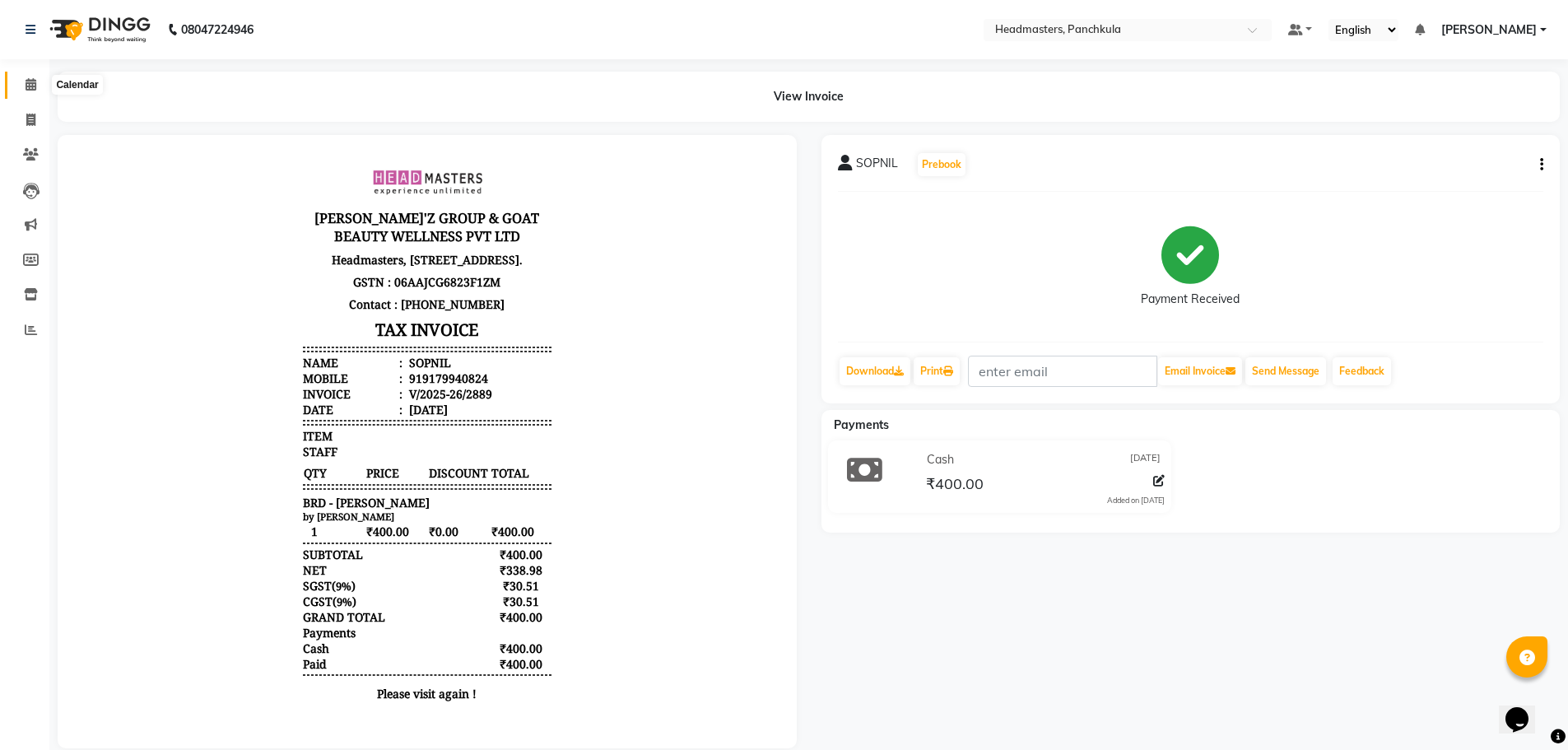
click at [23, 88] on span at bounding box center [31, 85] width 29 height 19
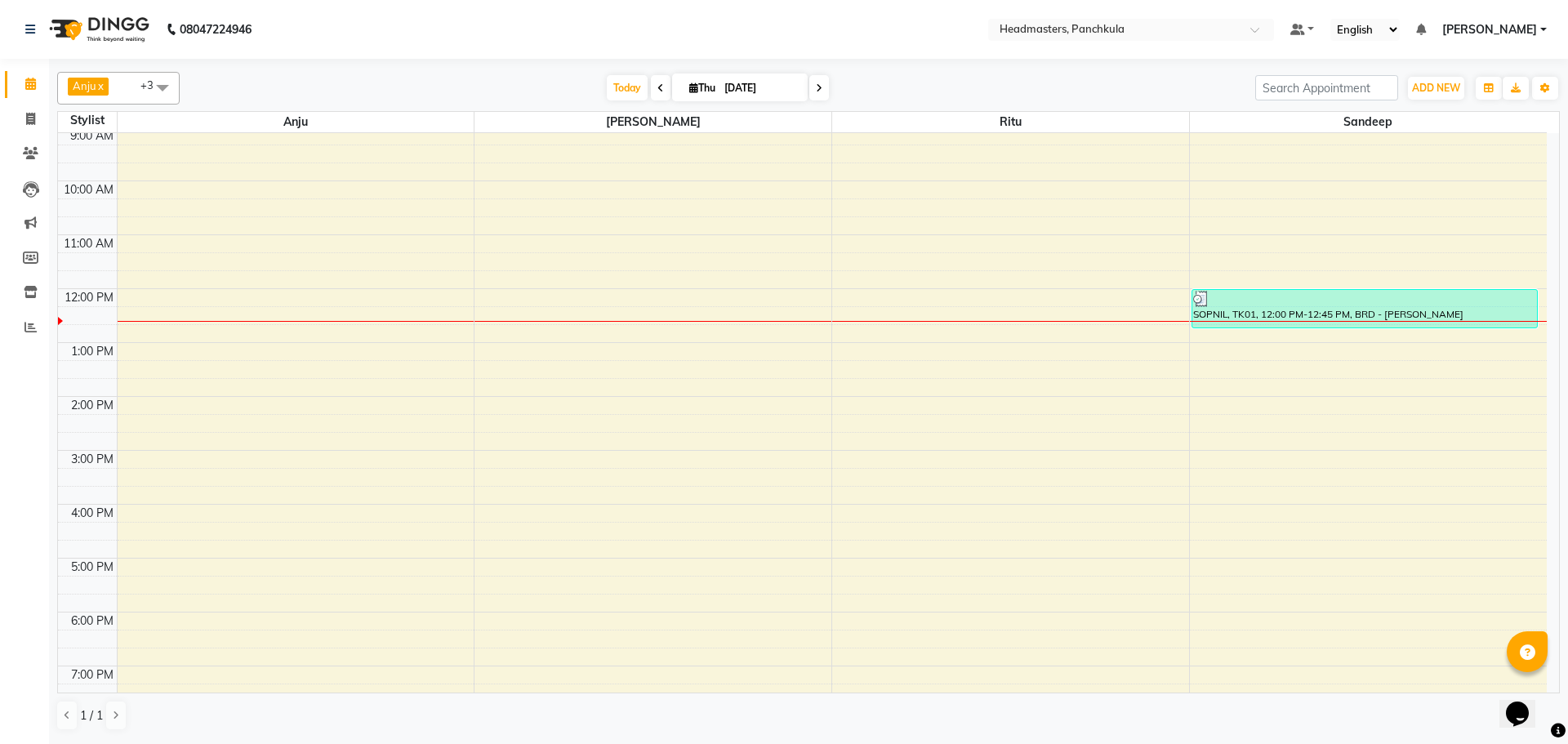
scroll to position [59, 0]
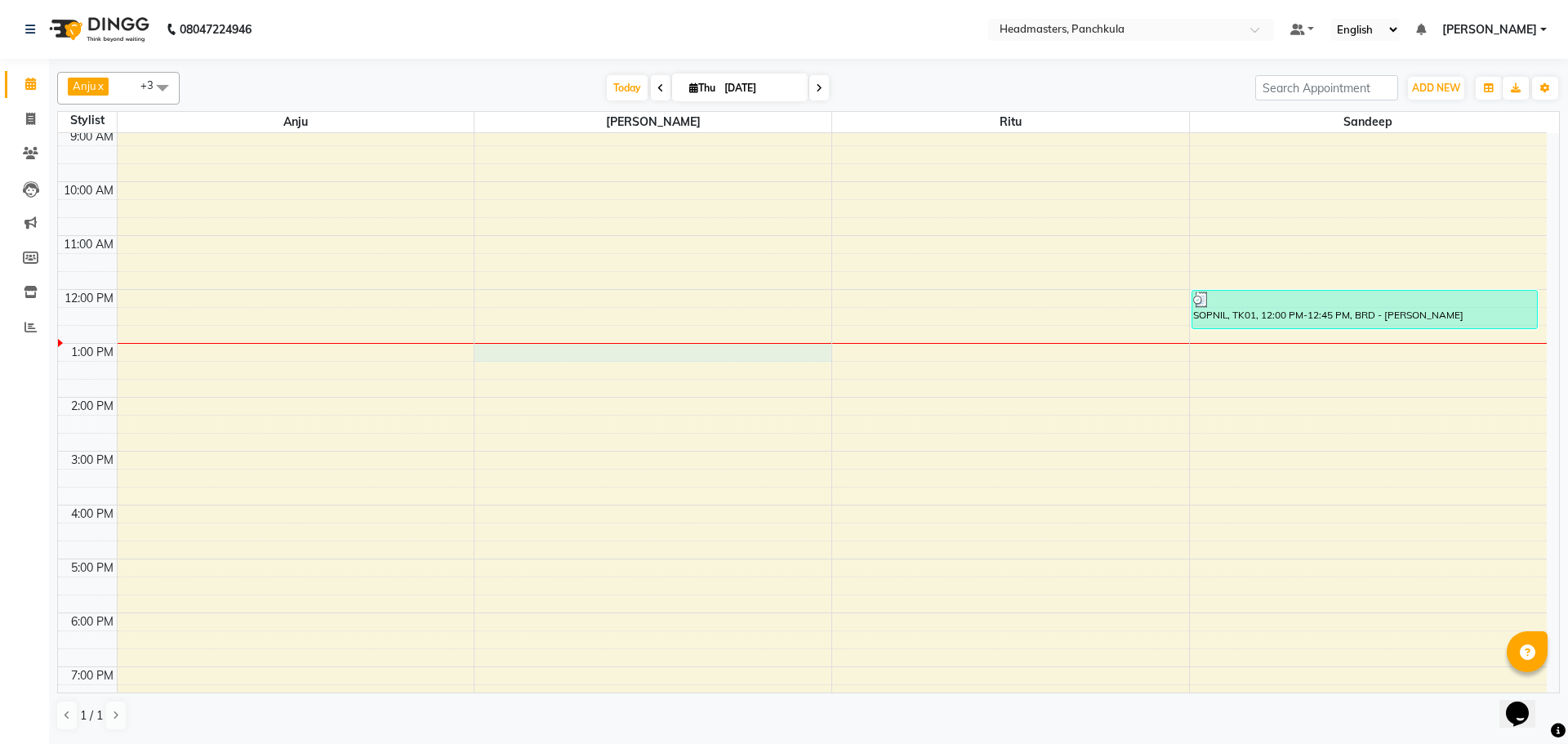
click at [616, 352] on div "8:00 AM 9:00 AM 10:00 AM 11:00 AM 12:00 PM 1:00 PM 2:00 PM 3:00 PM 4:00 PM 5:00…" at bounding box center [802, 423] width 1489 height 700
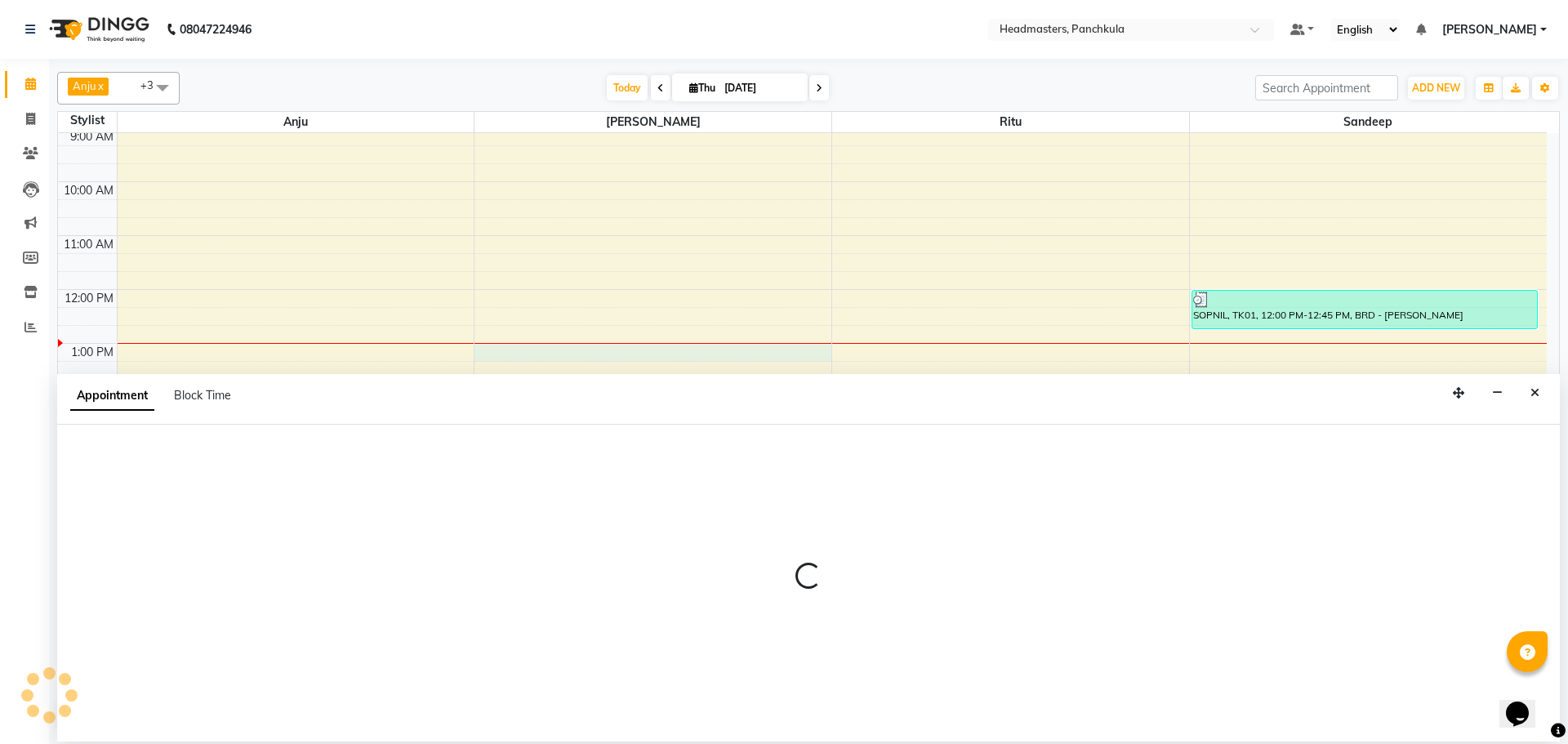
select select "64061"
select select "780"
select select "tentative"
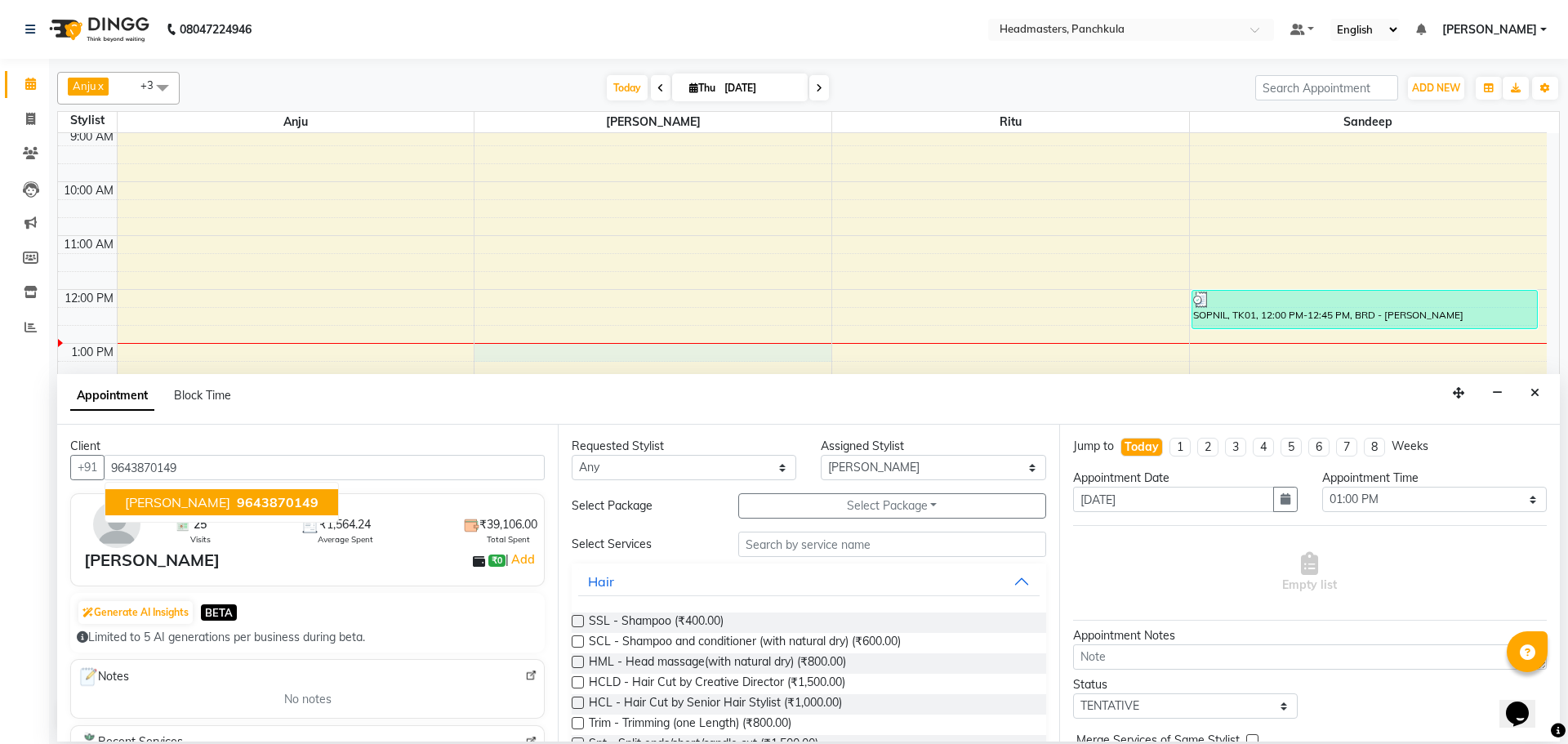
click at [237, 503] on span "9643870149" at bounding box center [278, 502] width 82 height 16
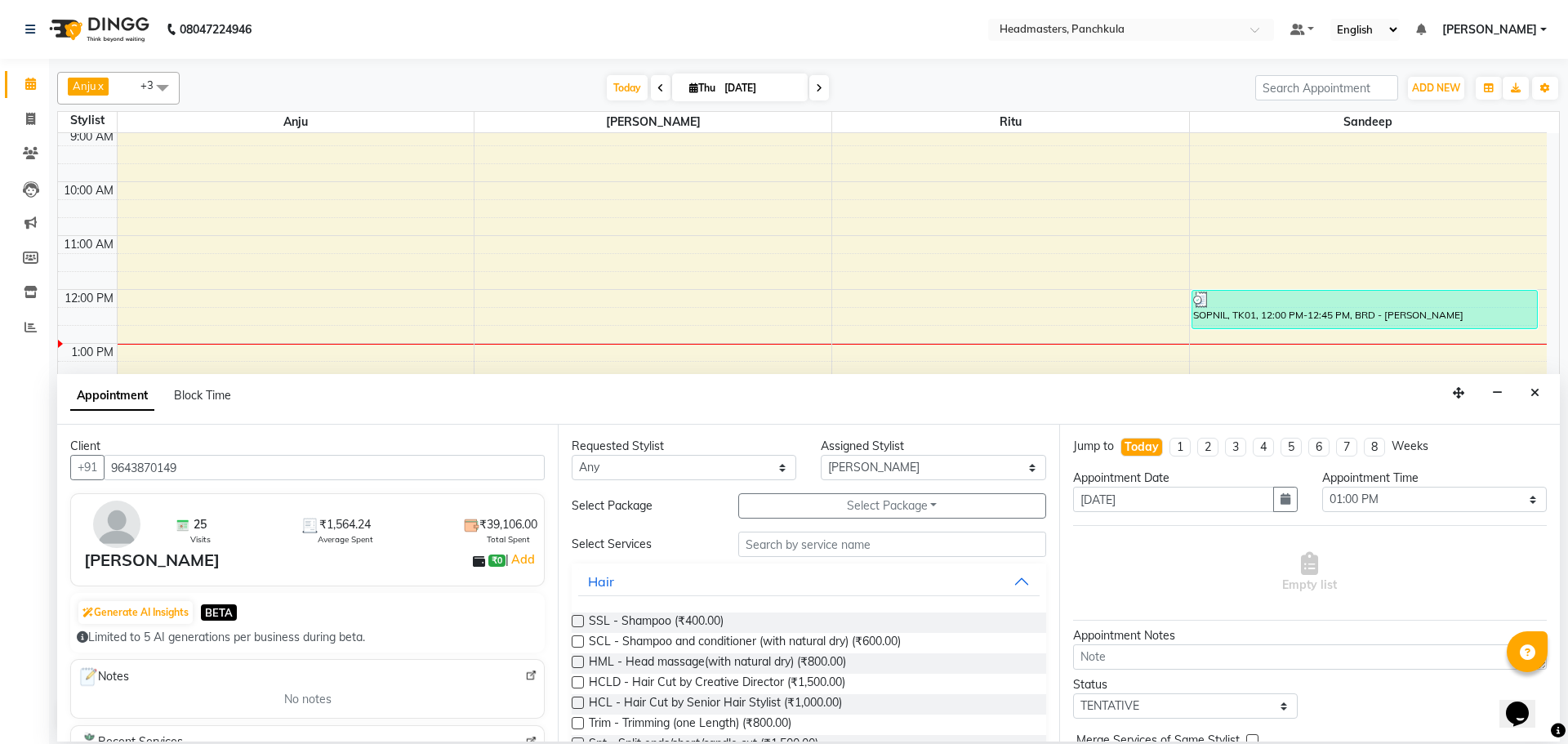
type input "9643870149"
click at [756, 544] on input "text" at bounding box center [892, 544] width 308 height 26
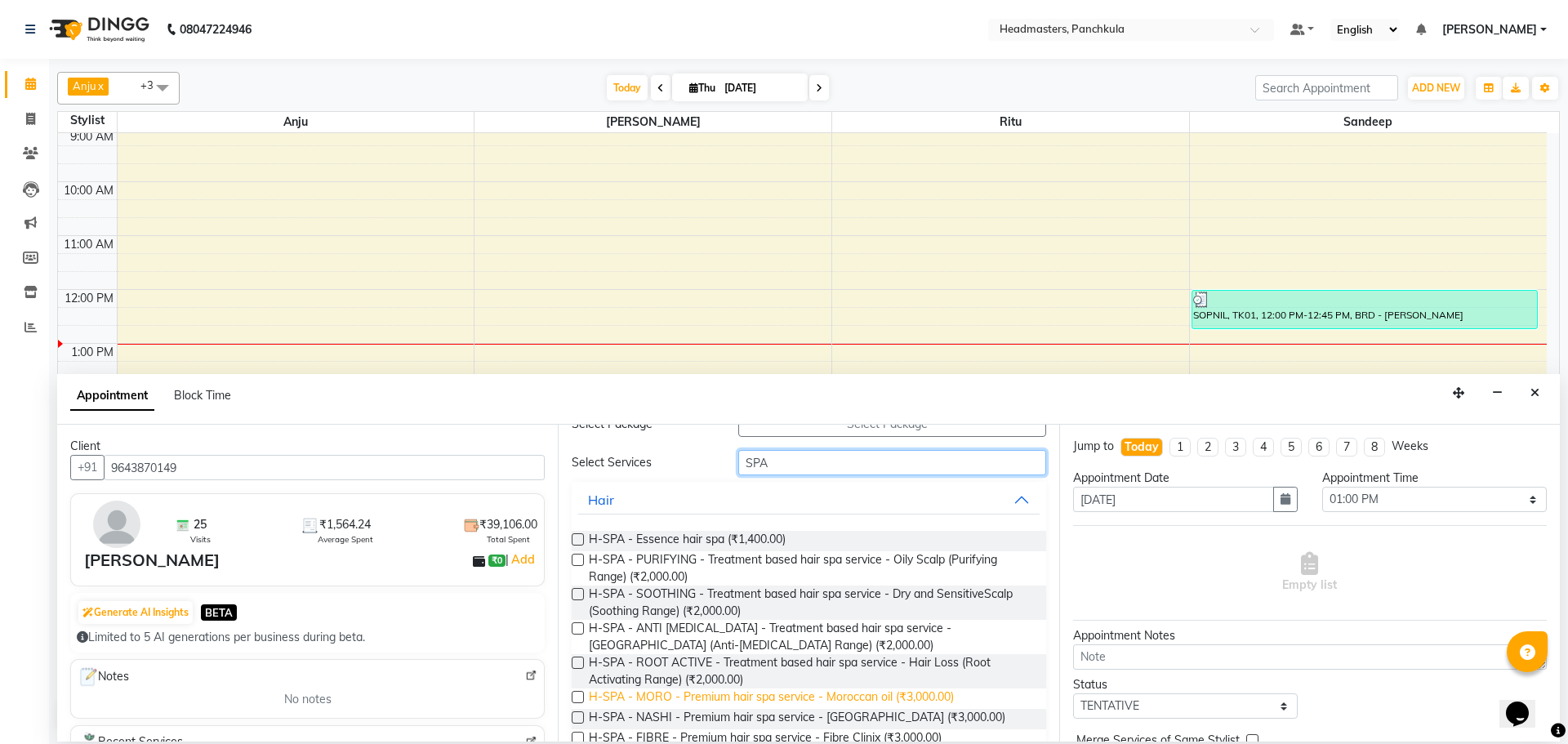
scroll to position [163, 0]
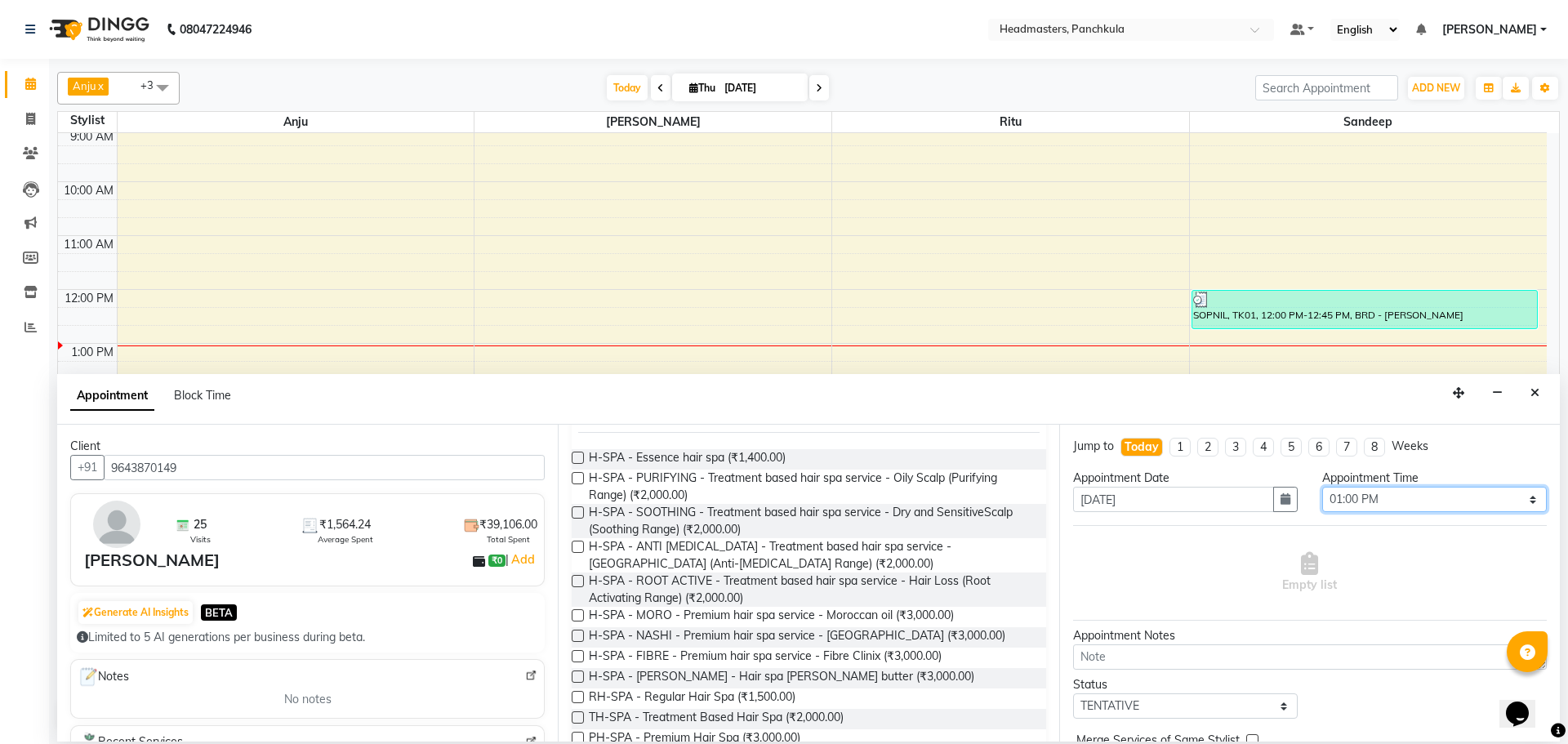
click at [1381, 500] on select "Select 09:00 AM 09:15 AM 09:30 AM 09:45 AM 10:00 AM 10:15 AM 10:30 AM 10:45 AM …" at bounding box center [1435, 500] width 224 height 26
click at [1322, 487] on select "Select 09:00 AM 09:15 AM 09:30 AM 09:45 AM 10:00 AM 10:15 AM 10:30 AM 10:45 AM …" at bounding box center [1435, 500] width 224 height 26
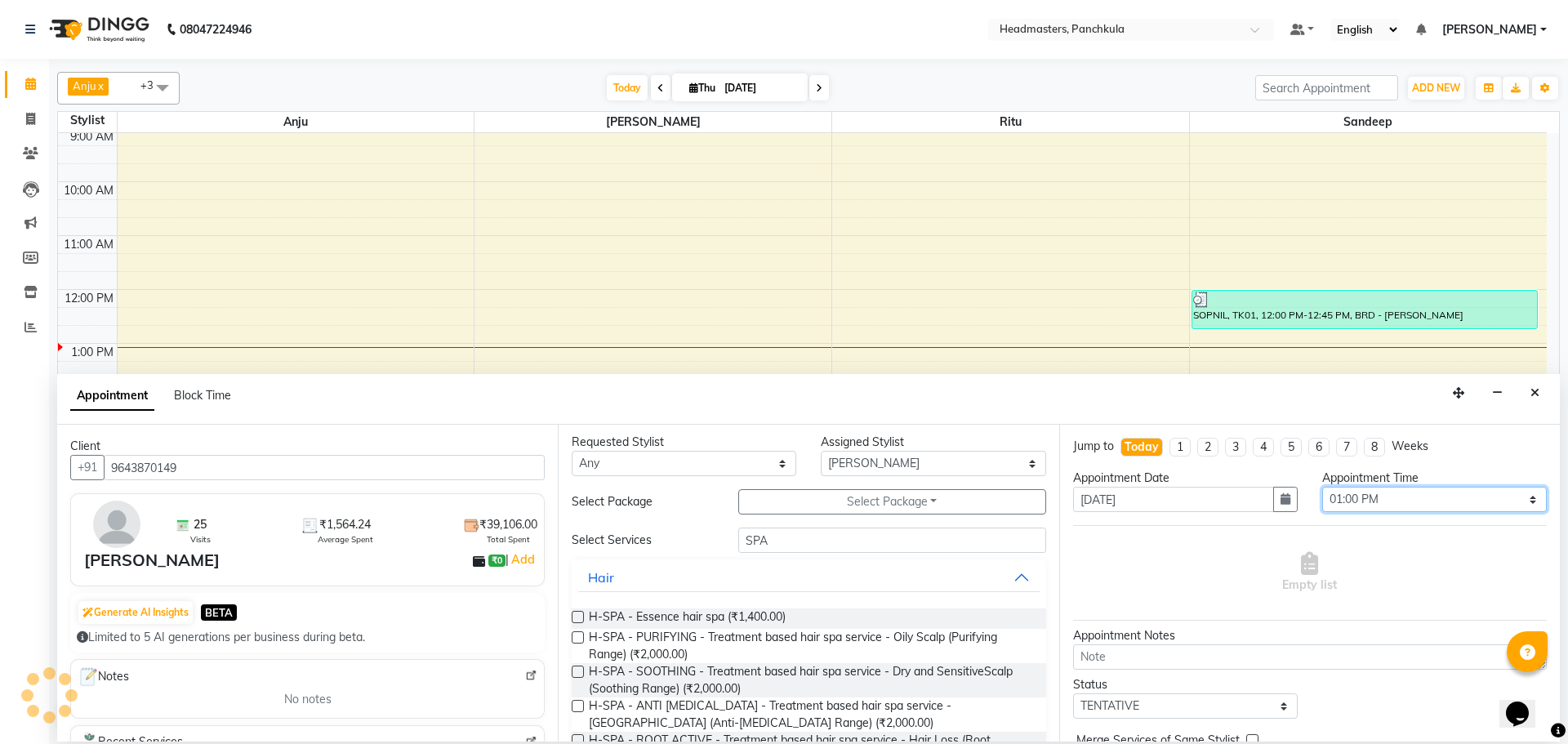
scroll to position [0, 0]
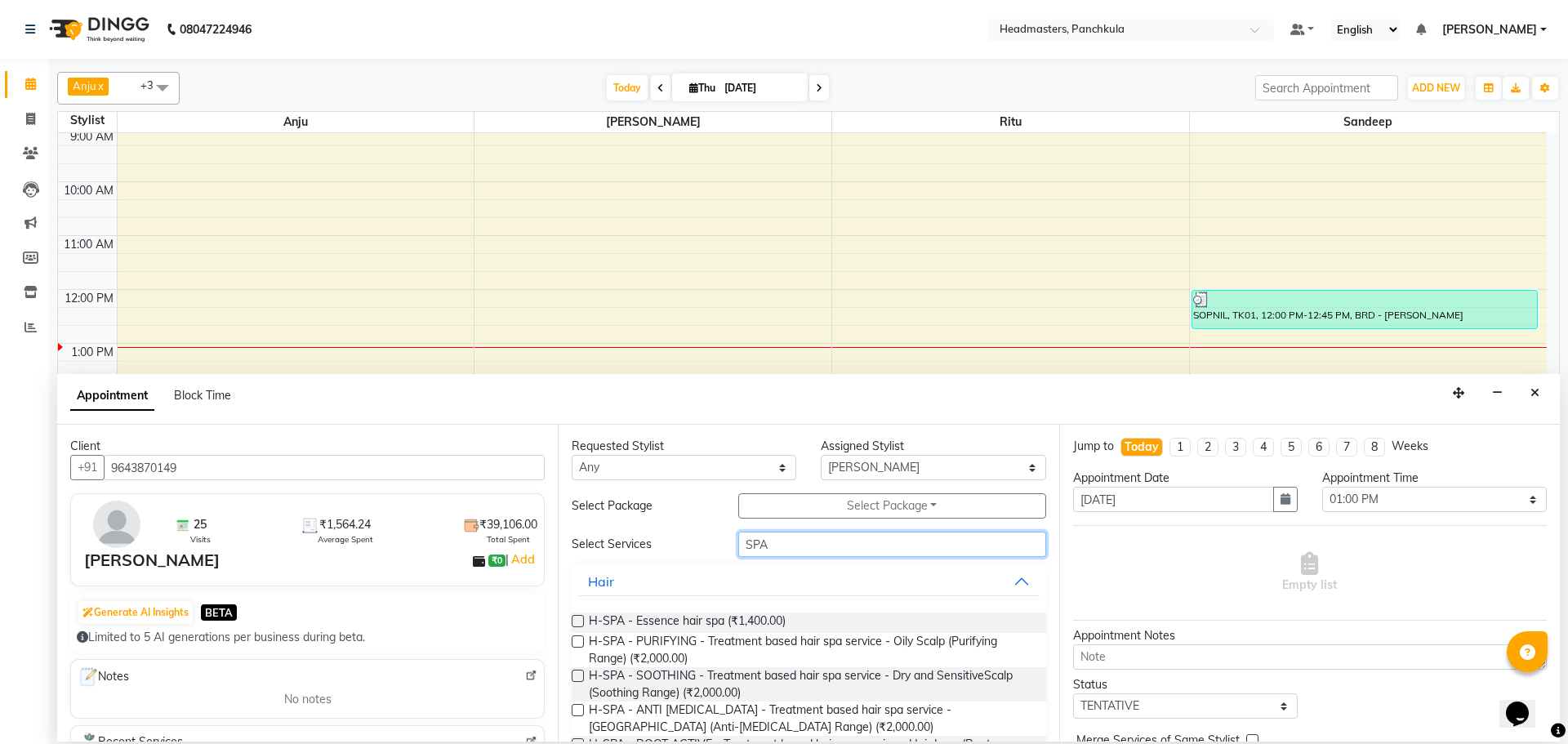
click at [852, 556] on input "SPA" at bounding box center [892, 544] width 308 height 26
type input "S"
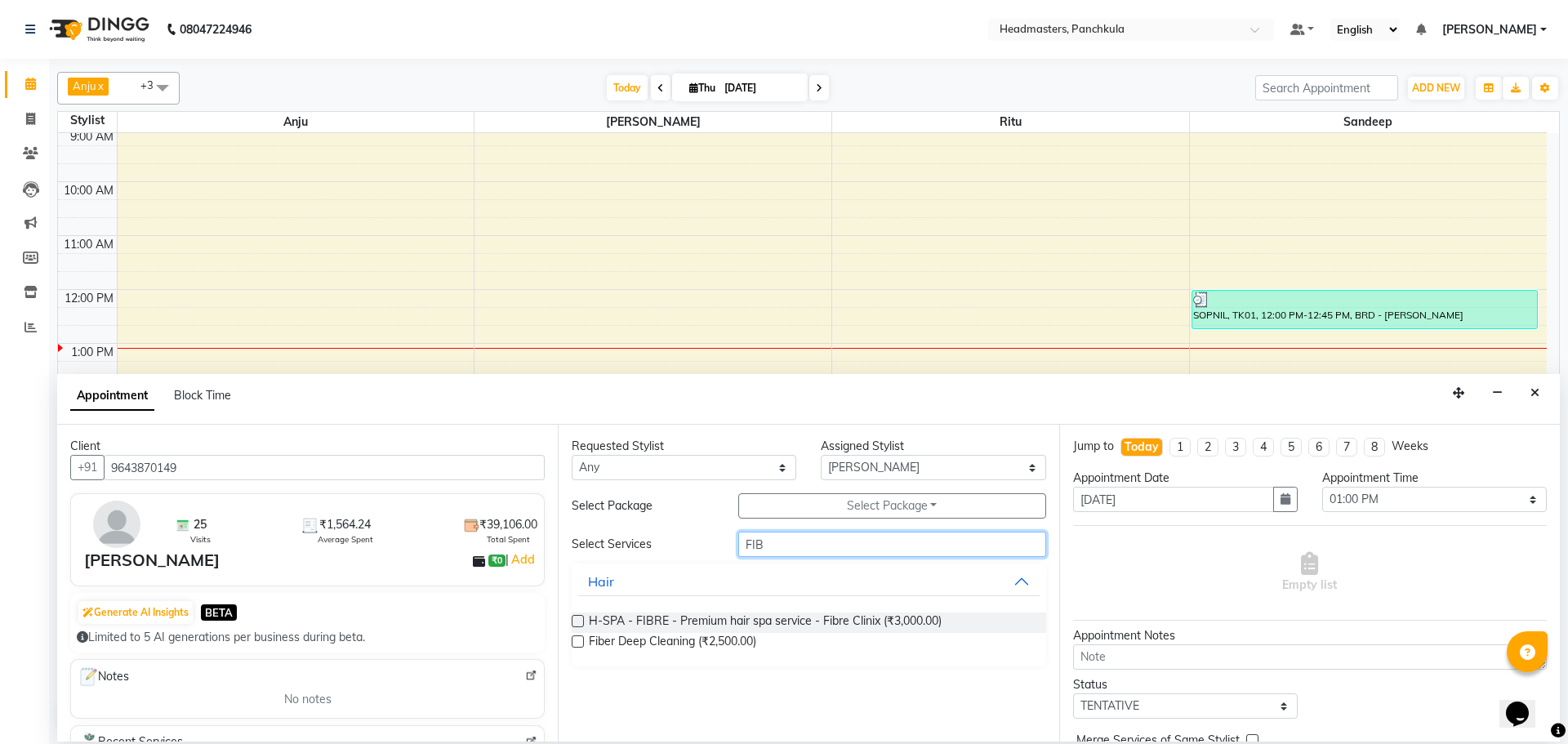
type input "FIB"
click at [586, 622] on div "H-SPA - FIBRE - Premium hair spa service - Fibre Clinix (₹3,000.00)" at bounding box center [808, 623] width 473 height 20
click at [575, 612] on div "H-SPA - FIBRE - Premium hair spa service - Fibre Clinix (₹3,000.00) Fiber Deep …" at bounding box center [808, 633] width 473 height 67
click at [571, 622] on div "Requested Stylist Any Amjad Anju Danish HEAD [PERSON_NAME] [PERSON_NAME] Ritu […" at bounding box center [807, 583] width 501 height 317
click at [577, 622] on label at bounding box center [578, 621] width 12 height 12
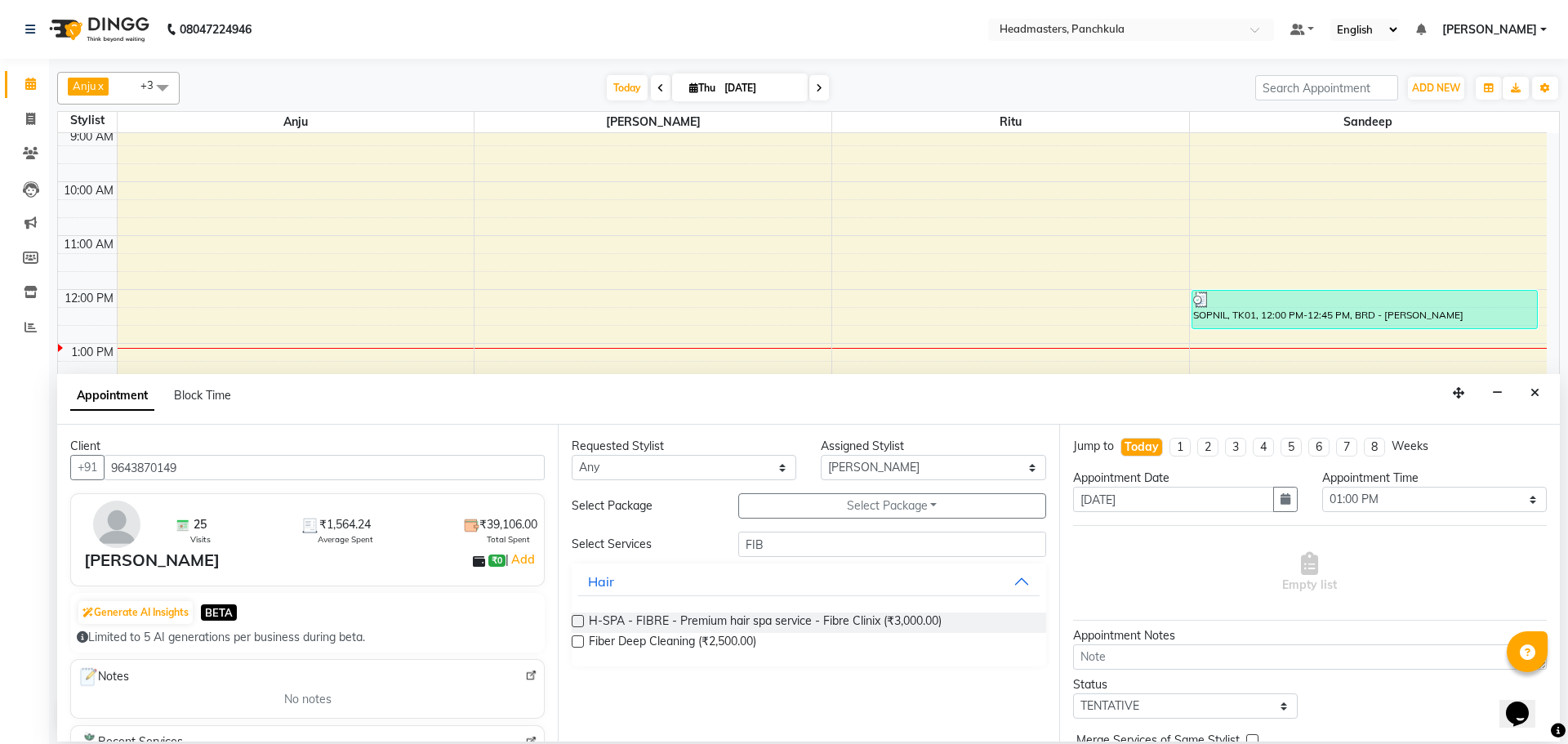
click at [577, 622] on input "checkbox" at bounding box center [577, 622] width 10 height 10
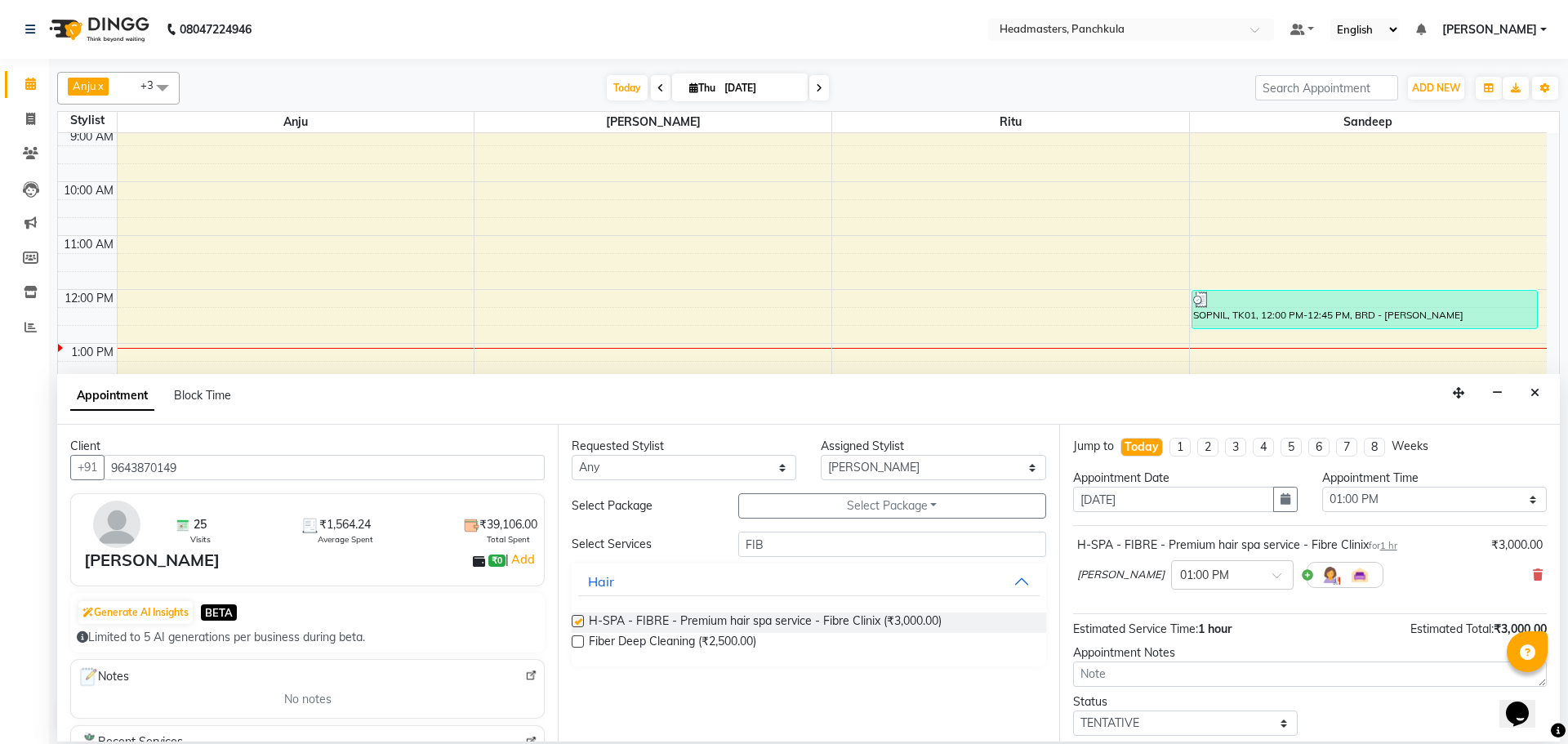
checkbox input "false"
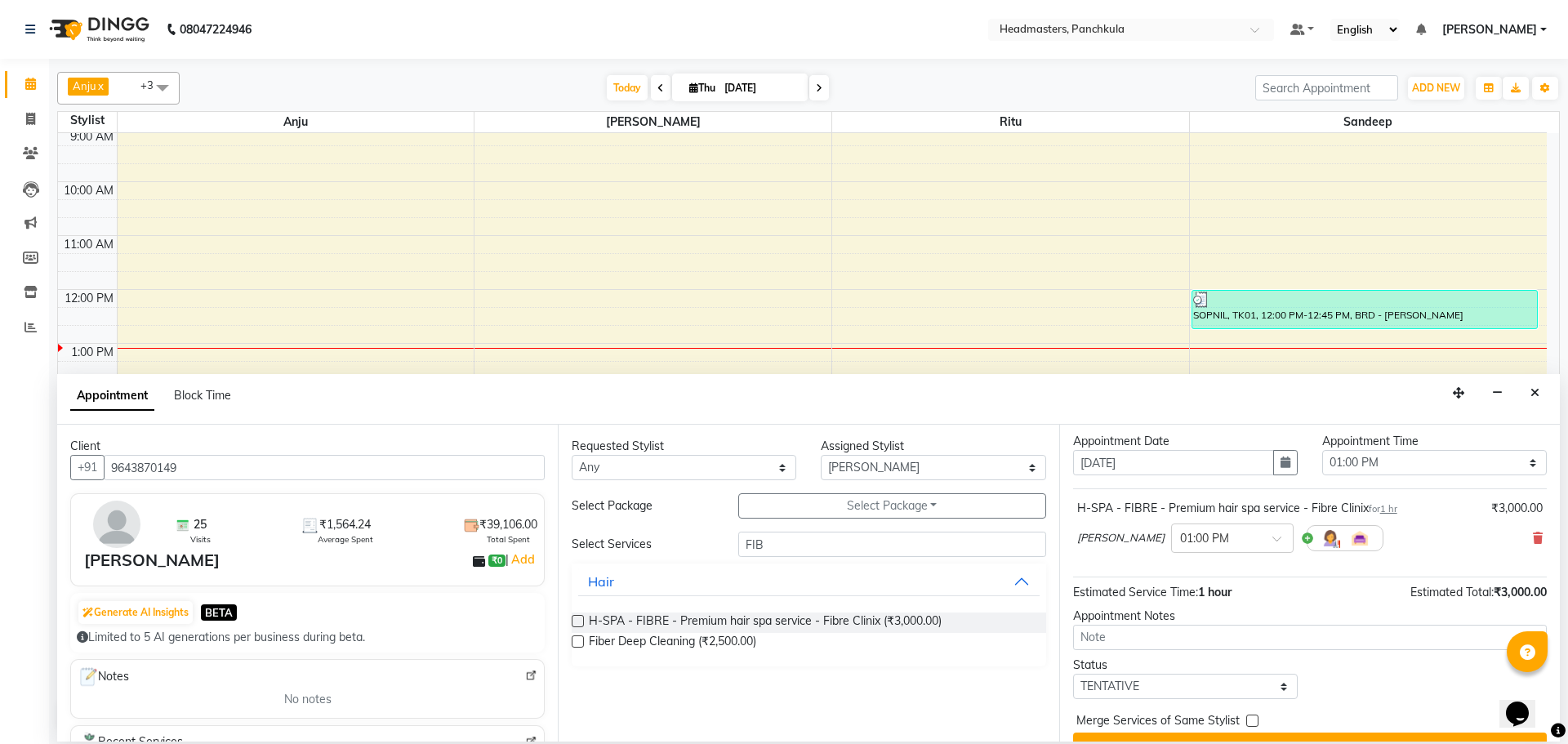
scroll to position [71, 0]
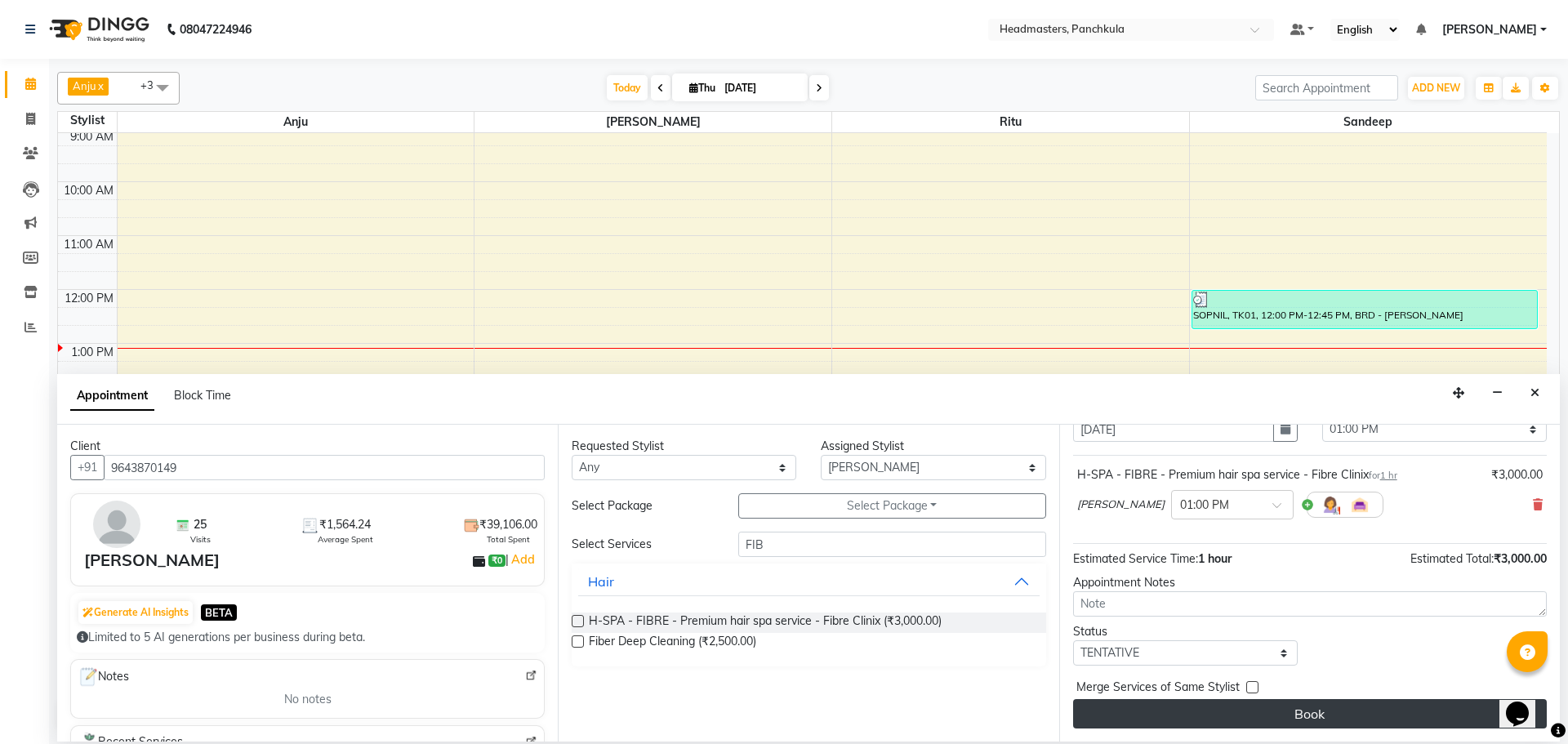
click at [1286, 709] on button "Book" at bounding box center [1310, 713] width 473 height 30
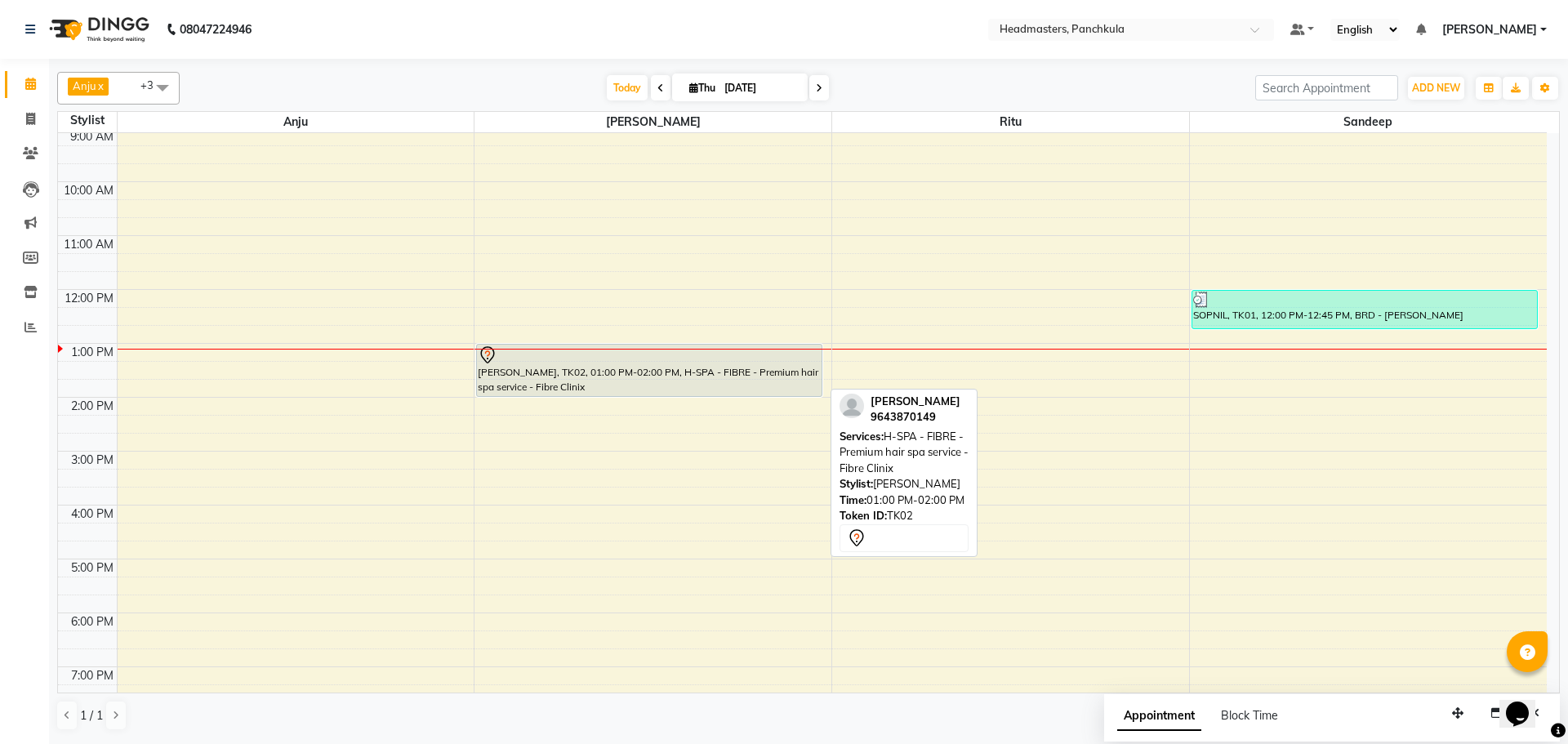
click at [664, 375] on div "[PERSON_NAME], TK02, 01:00 PM-02:00 PM, H-SPA - FIBRE - Premium hair spa servic…" at bounding box center [648, 370] width 344 height 52
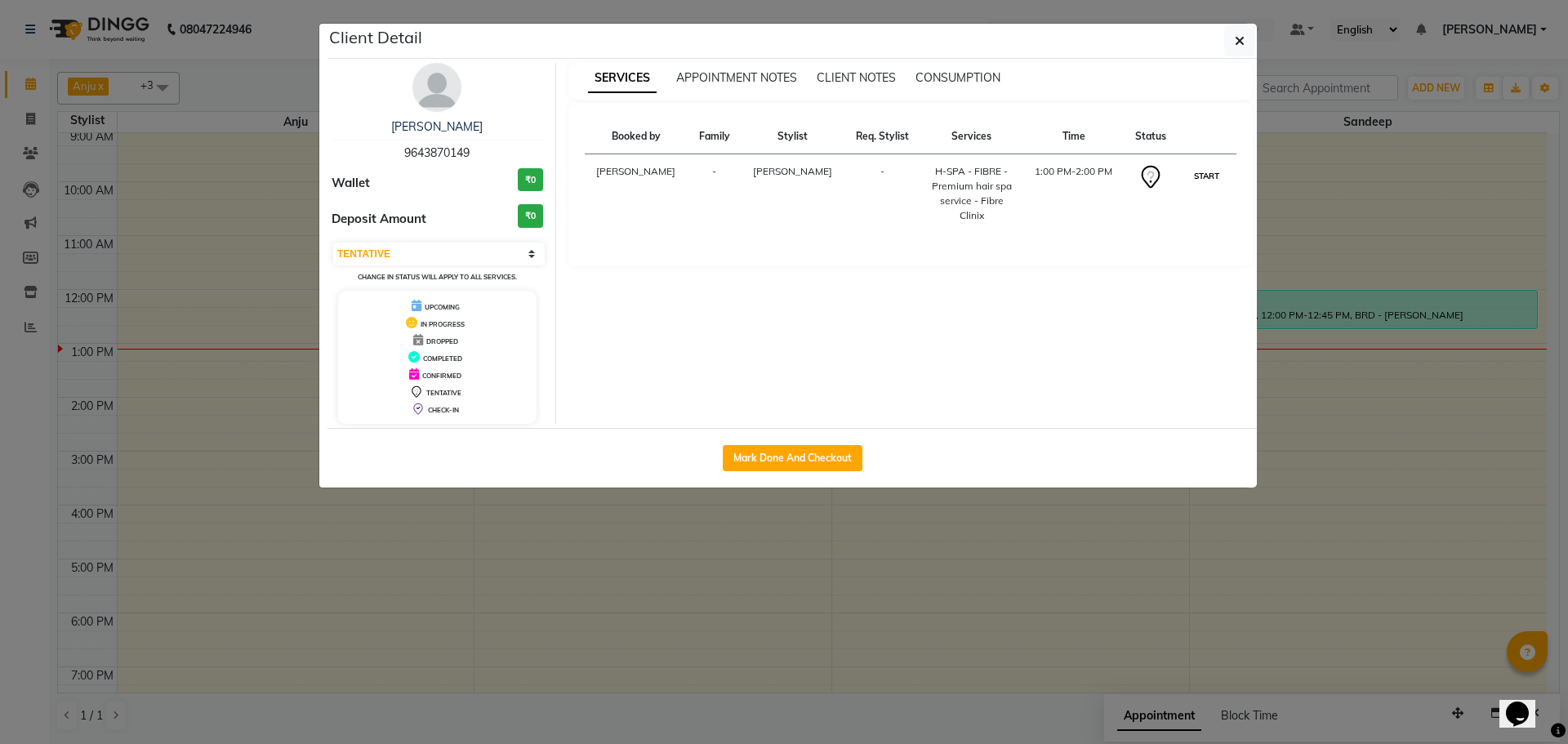
click at [1206, 175] on button "START" at bounding box center [1206, 176] width 33 height 20
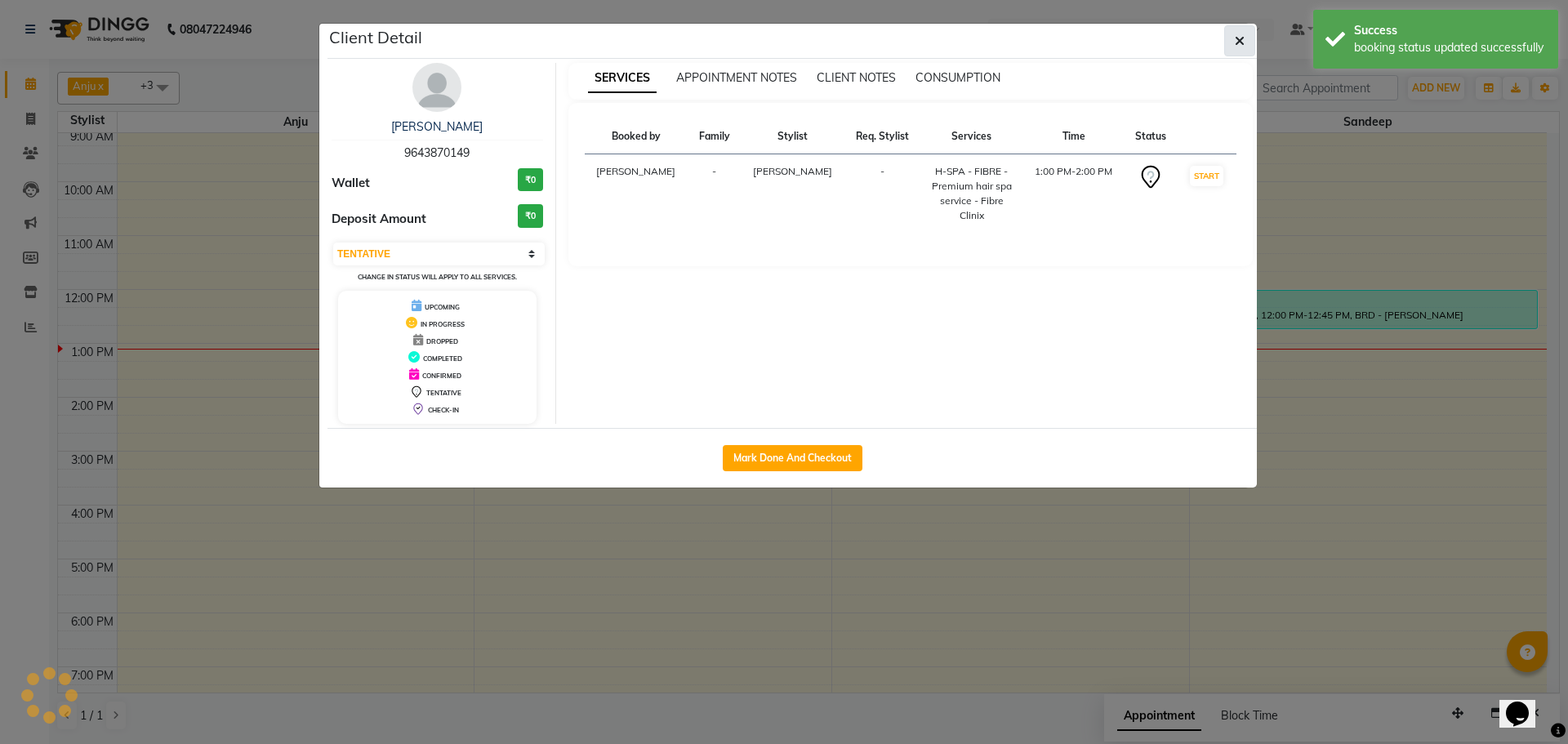
select select "1"
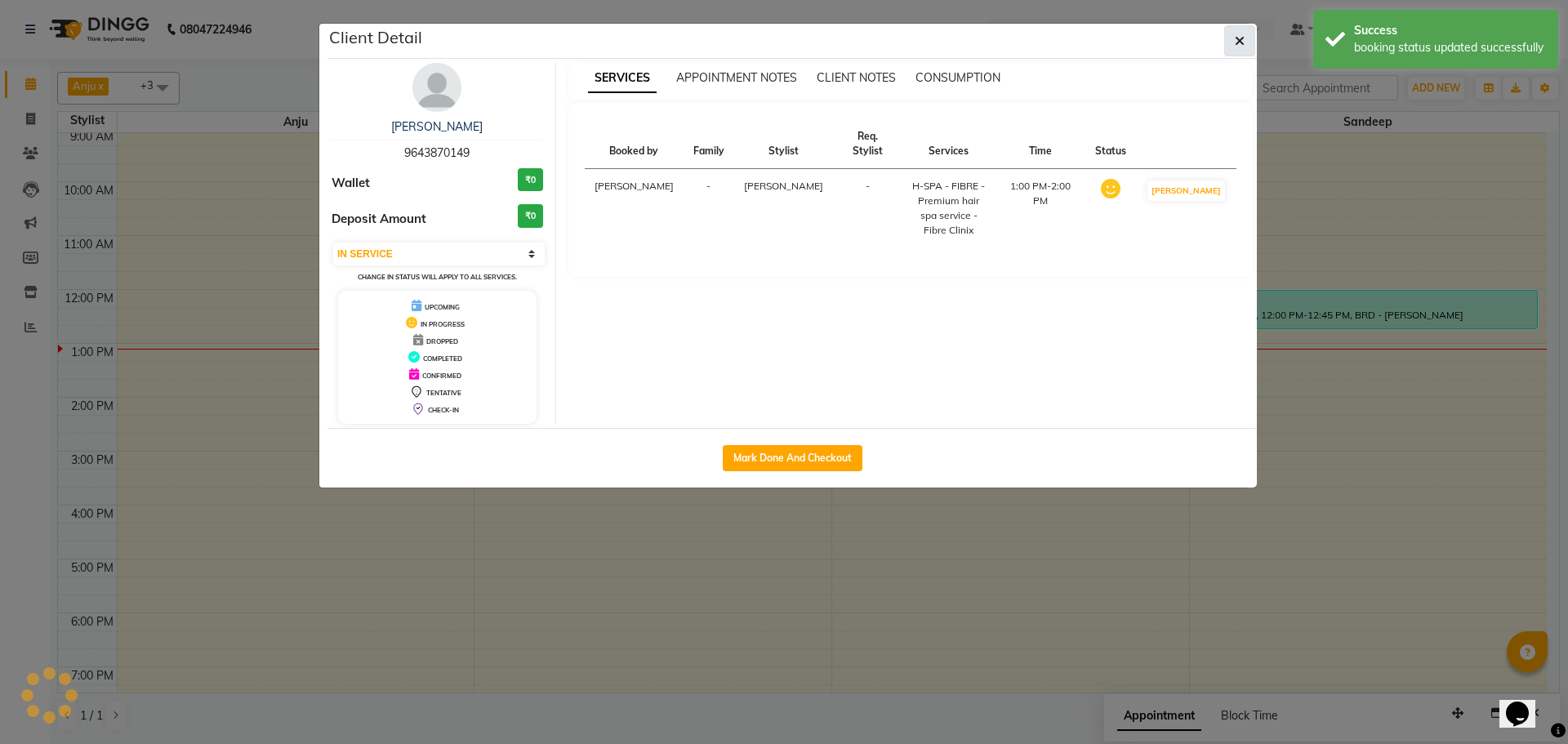
click at [1233, 43] on button "button" at bounding box center [1239, 41] width 31 height 31
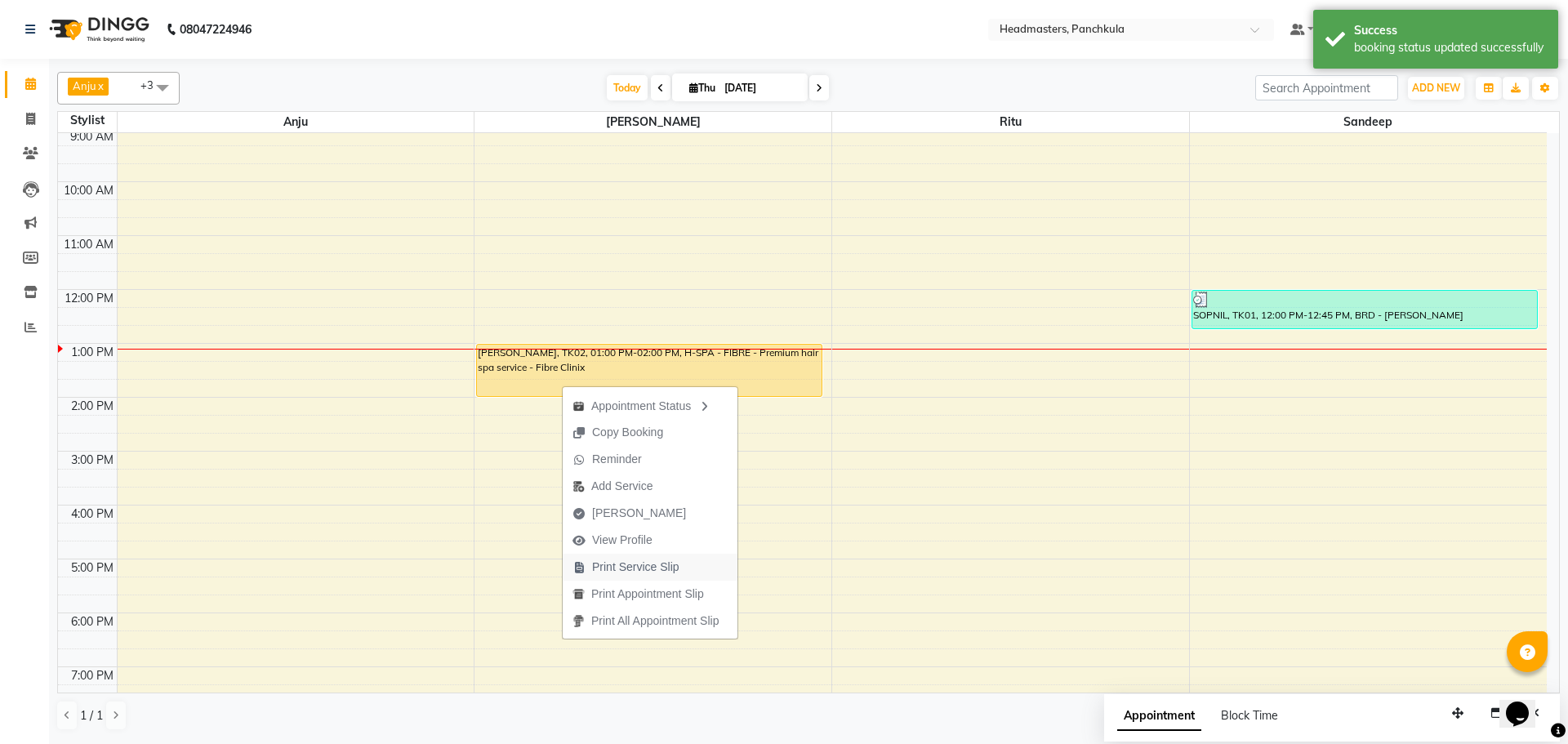
click at [622, 575] on span "Print Service Slip" at bounding box center [636, 567] width 88 height 17
